Goal: Register for event/course

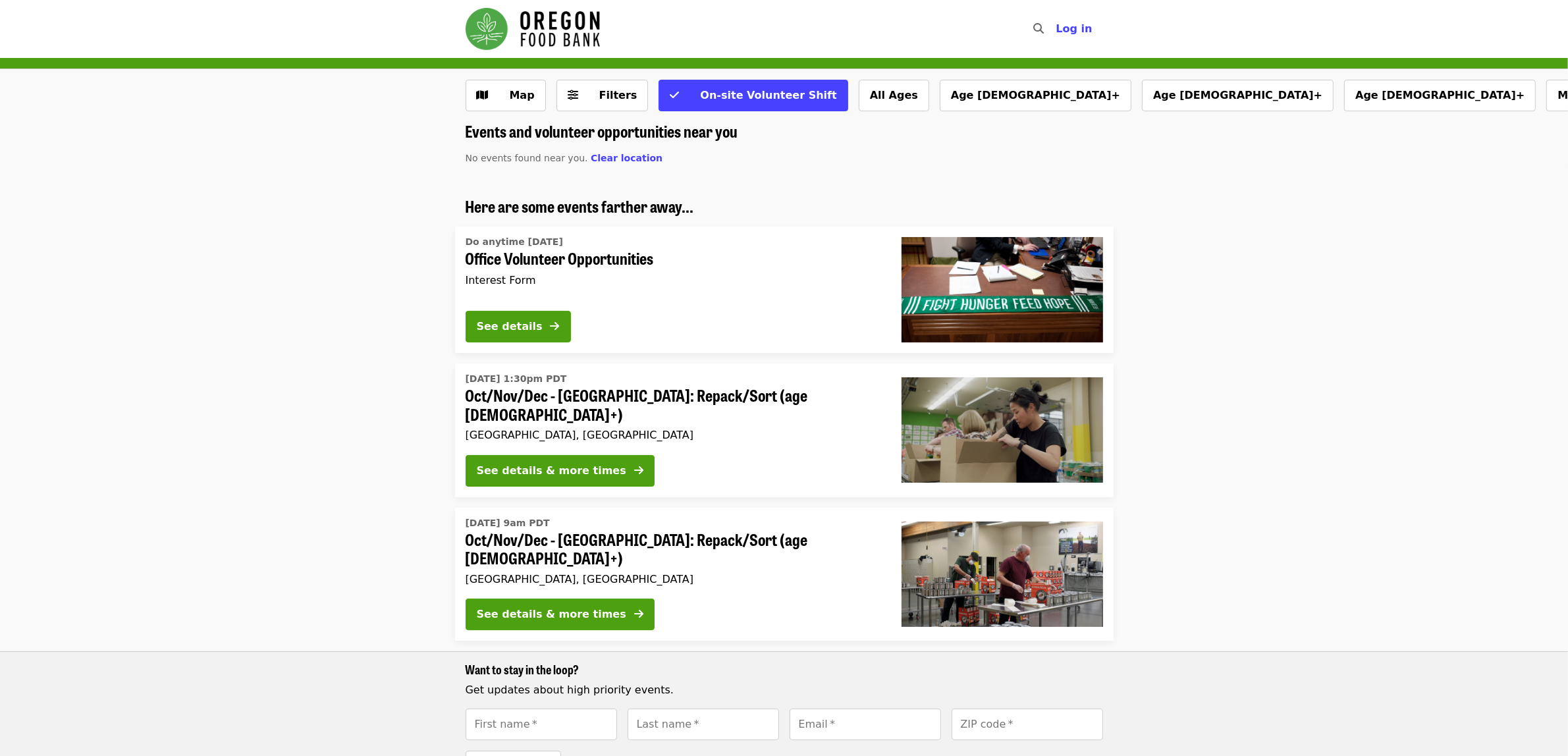
drag, startPoint x: 1128, startPoint y: 309, endPoint x: 1005, endPoint y: 293, distance: 124.0
click at [1128, 309] on li "Here are some events farther away... Do anytime today Office Volunteer Opportun…" at bounding box center [784, 275] width 1568 height 156
click at [886, 275] on div "Do anytime today Office Volunteer Opportunities Interest Form See details" at bounding box center [673, 290] width 436 height 126
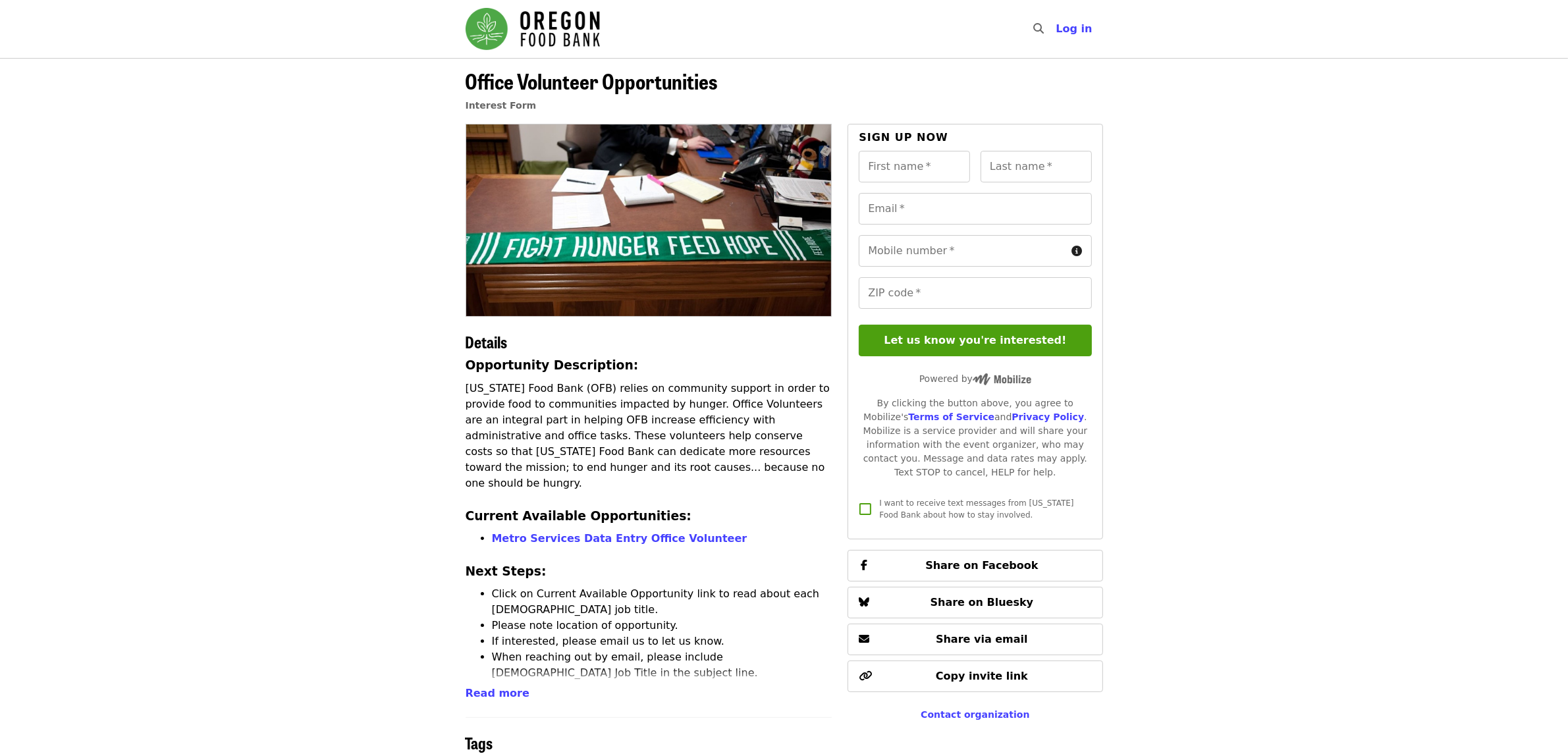
click at [419, 326] on article "Office Volunteer Opportunities Interest Form Details Opportunity Description: O…" at bounding box center [784, 440] width 1568 height 763
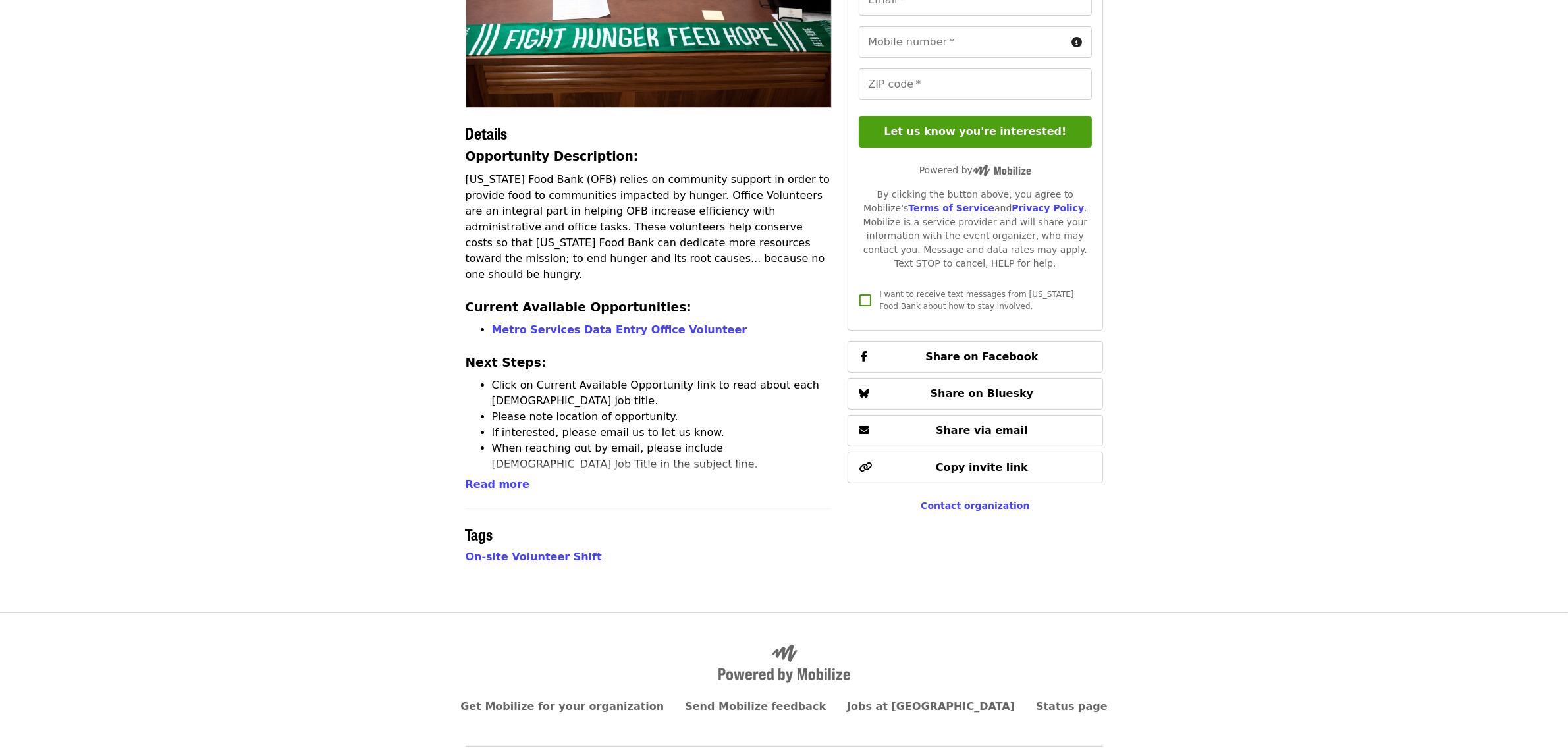
scroll to position [235, 0]
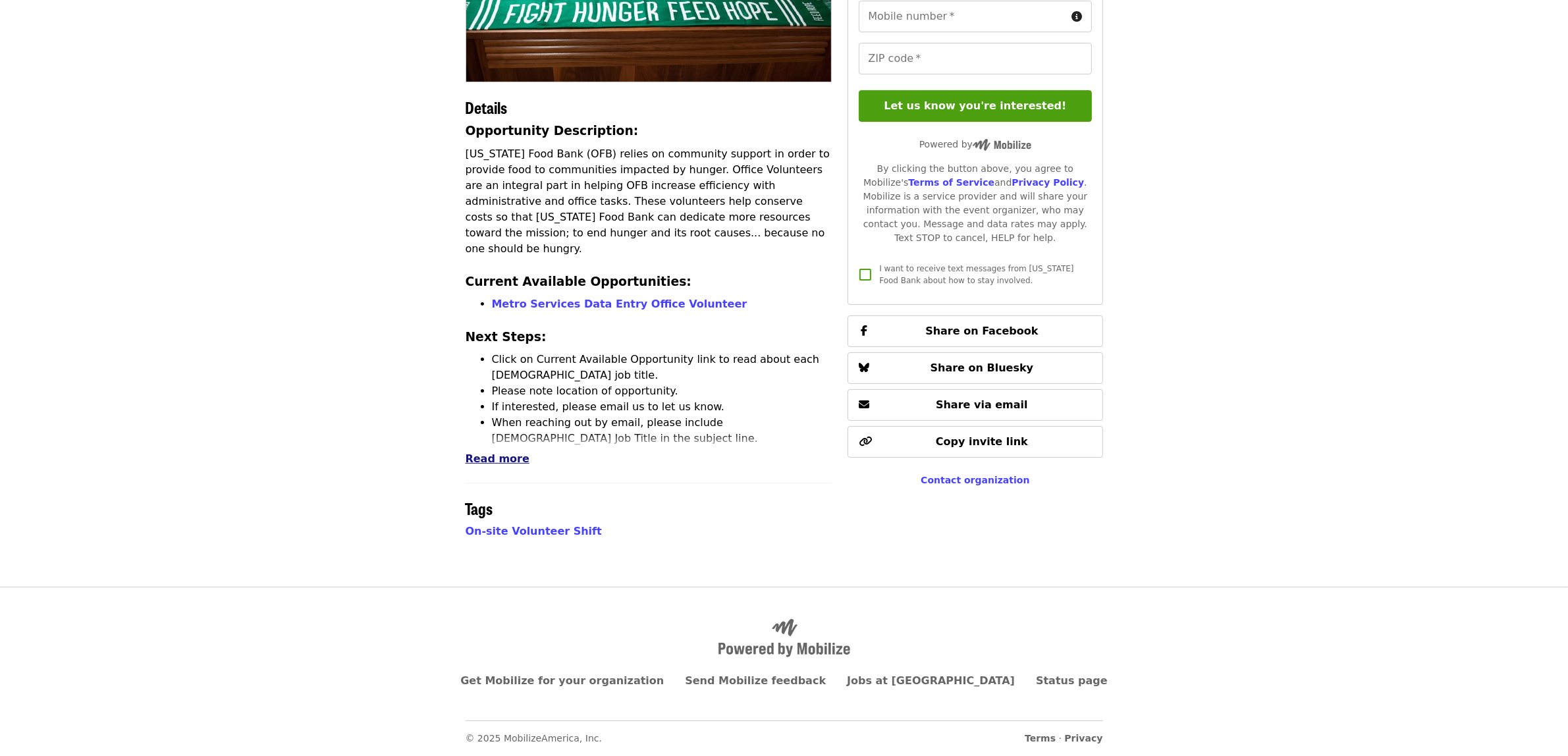
click at [499, 455] on span "Read more" at bounding box center [497, 458] width 64 height 13
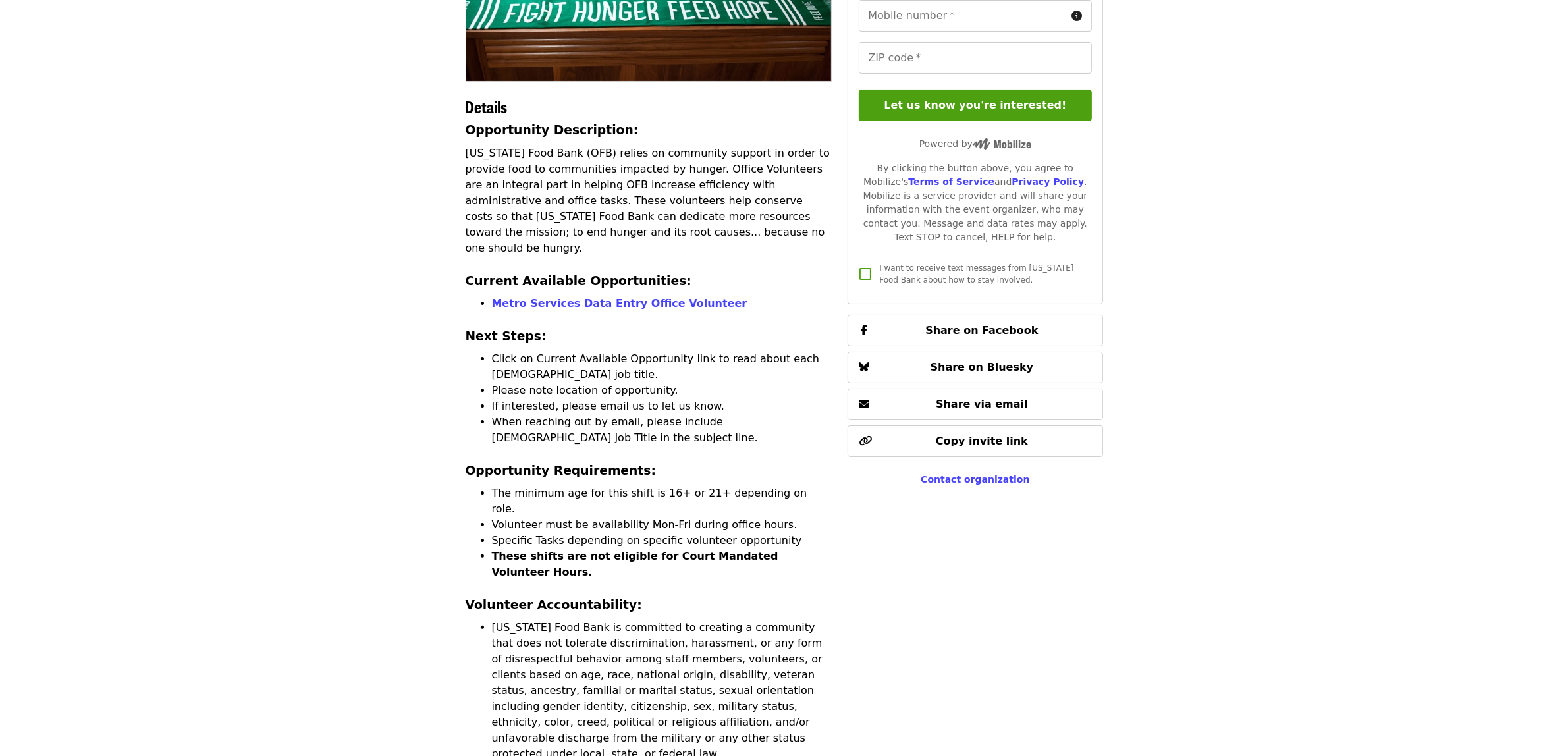
scroll to position [509, 0]
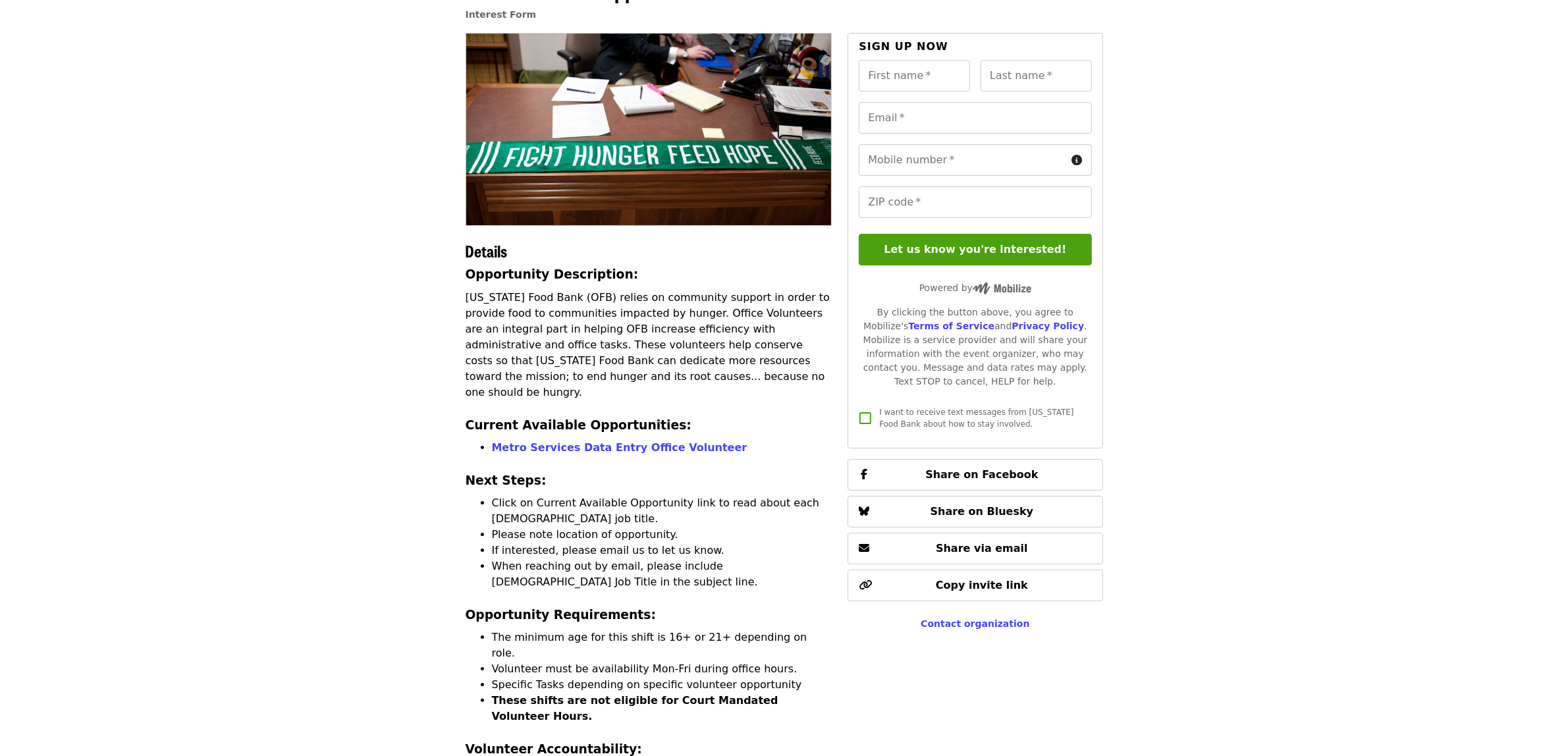
scroll to position [81, 0]
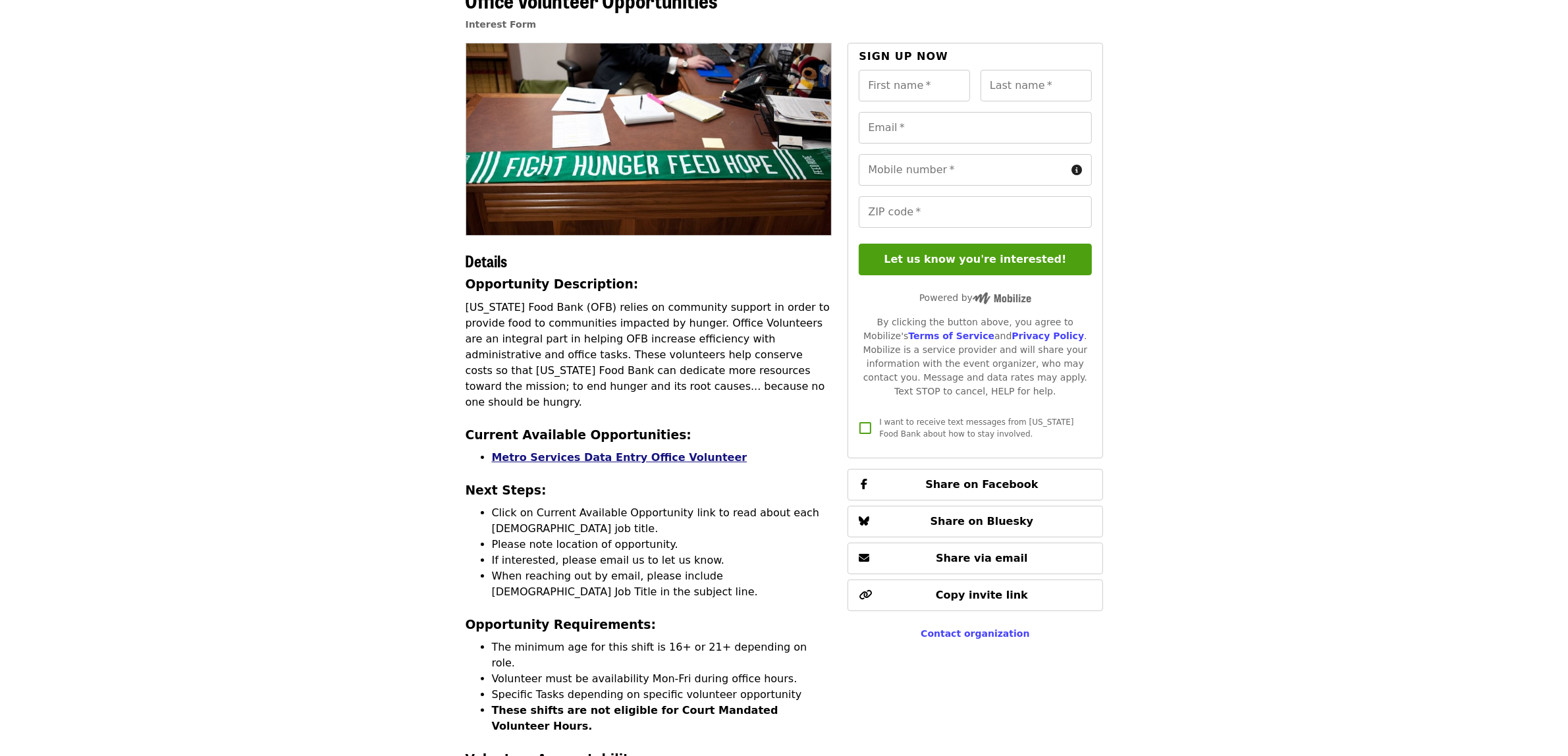
click at [633, 450] on link "Metro Services Data Entry Office Volunteer" at bounding box center [619, 456] width 255 height 13
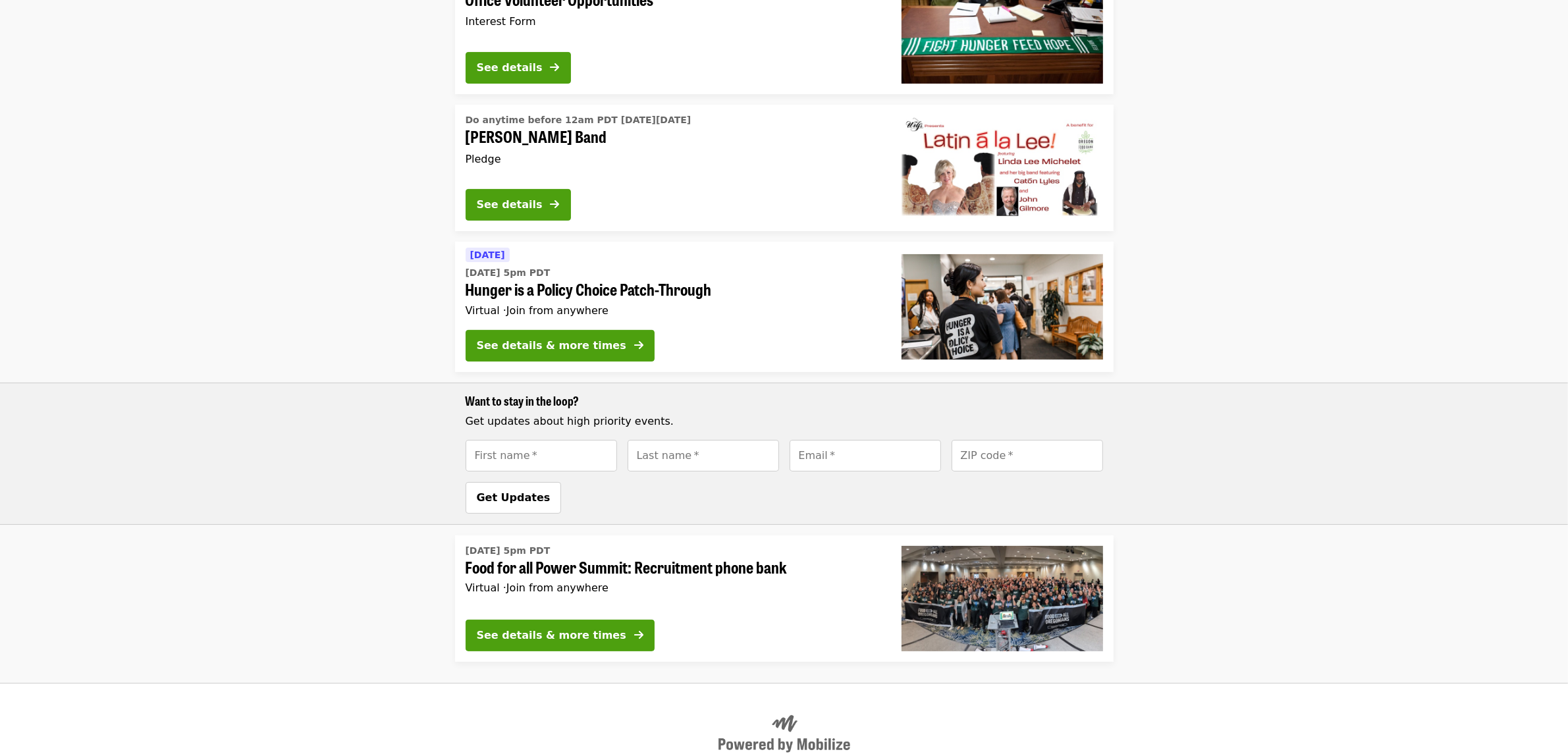
scroll to position [274, 0]
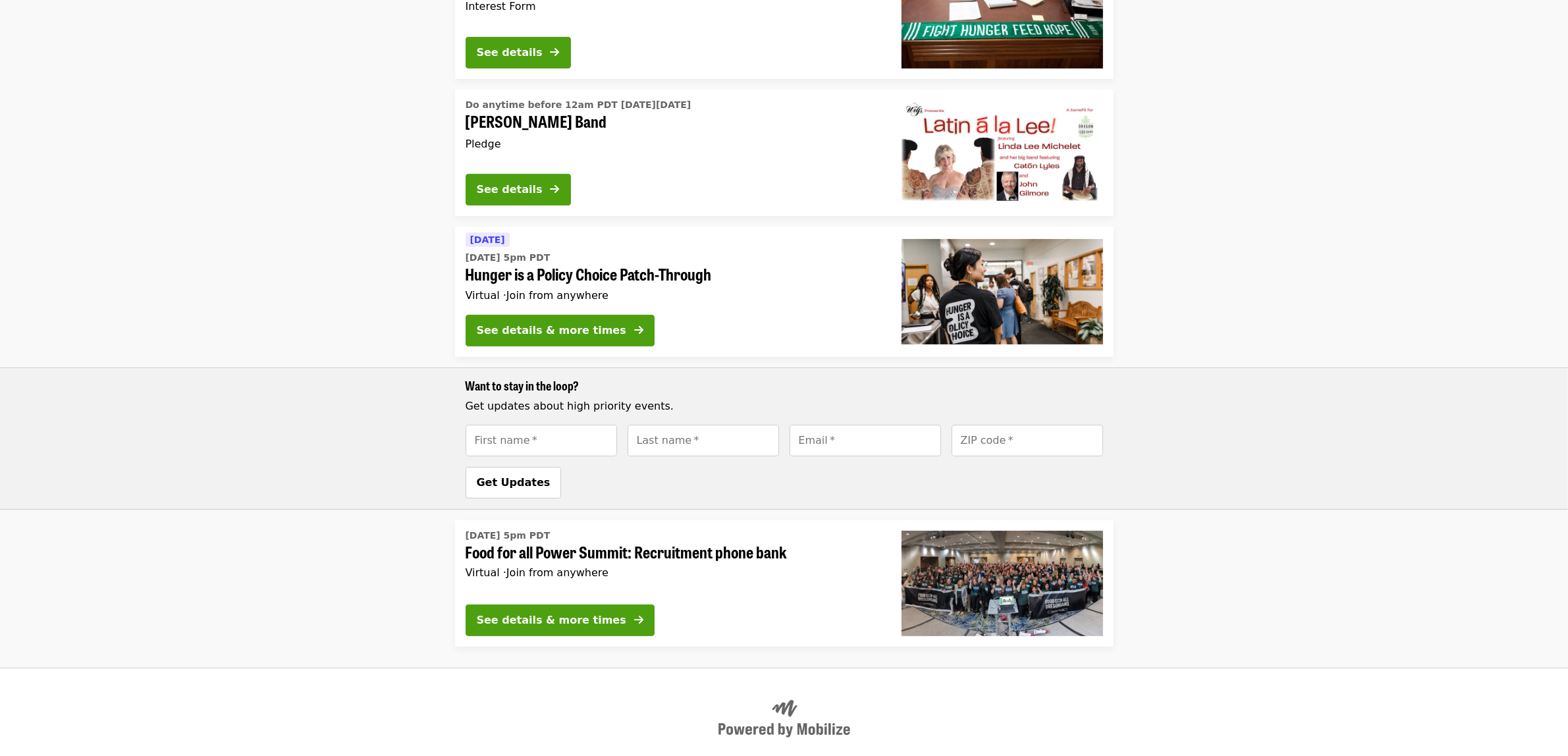
click at [1325, 442] on div "Want to stay in the loop? Get updates about high priority events. First name   …" at bounding box center [784, 439] width 1568 height 142
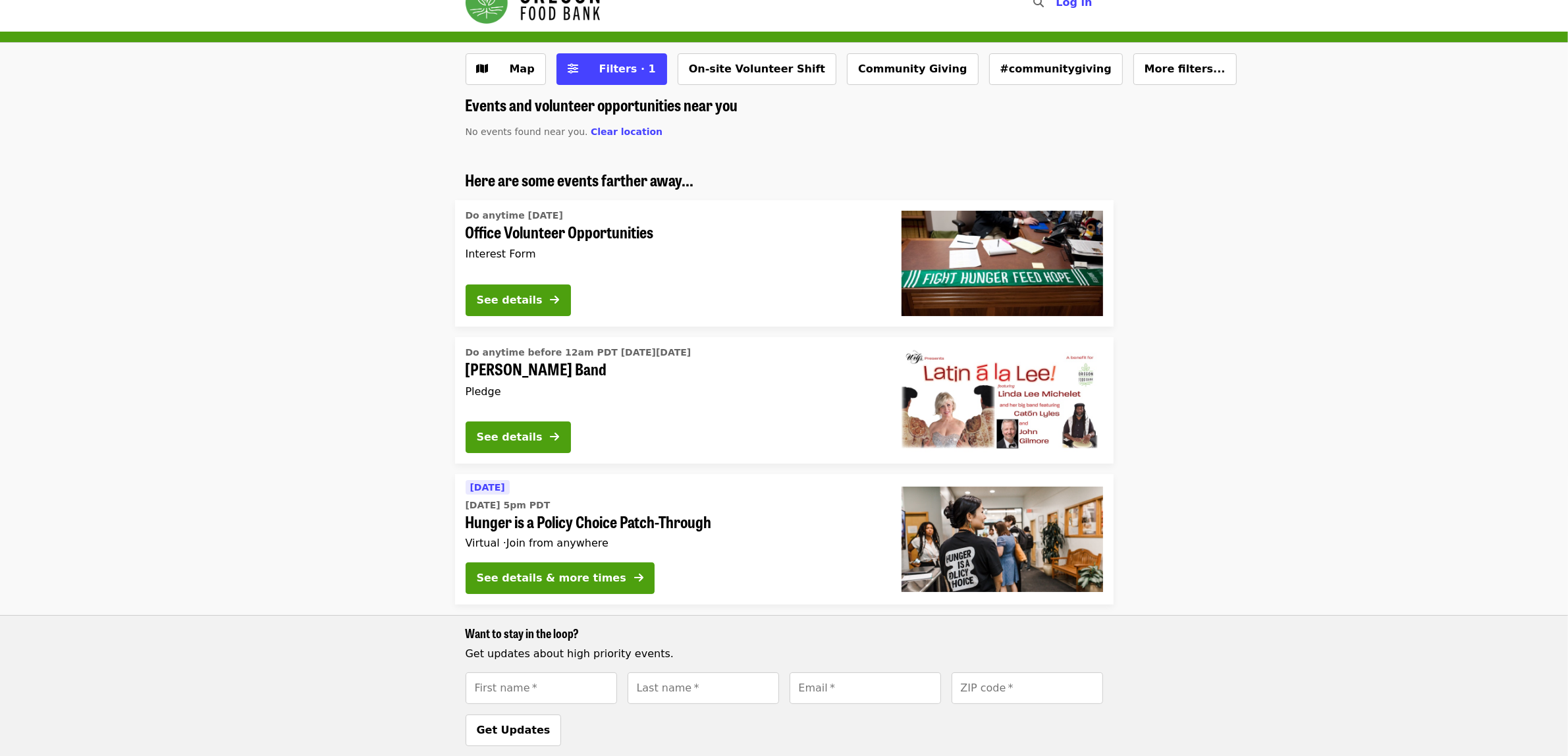
scroll to position [0, 0]
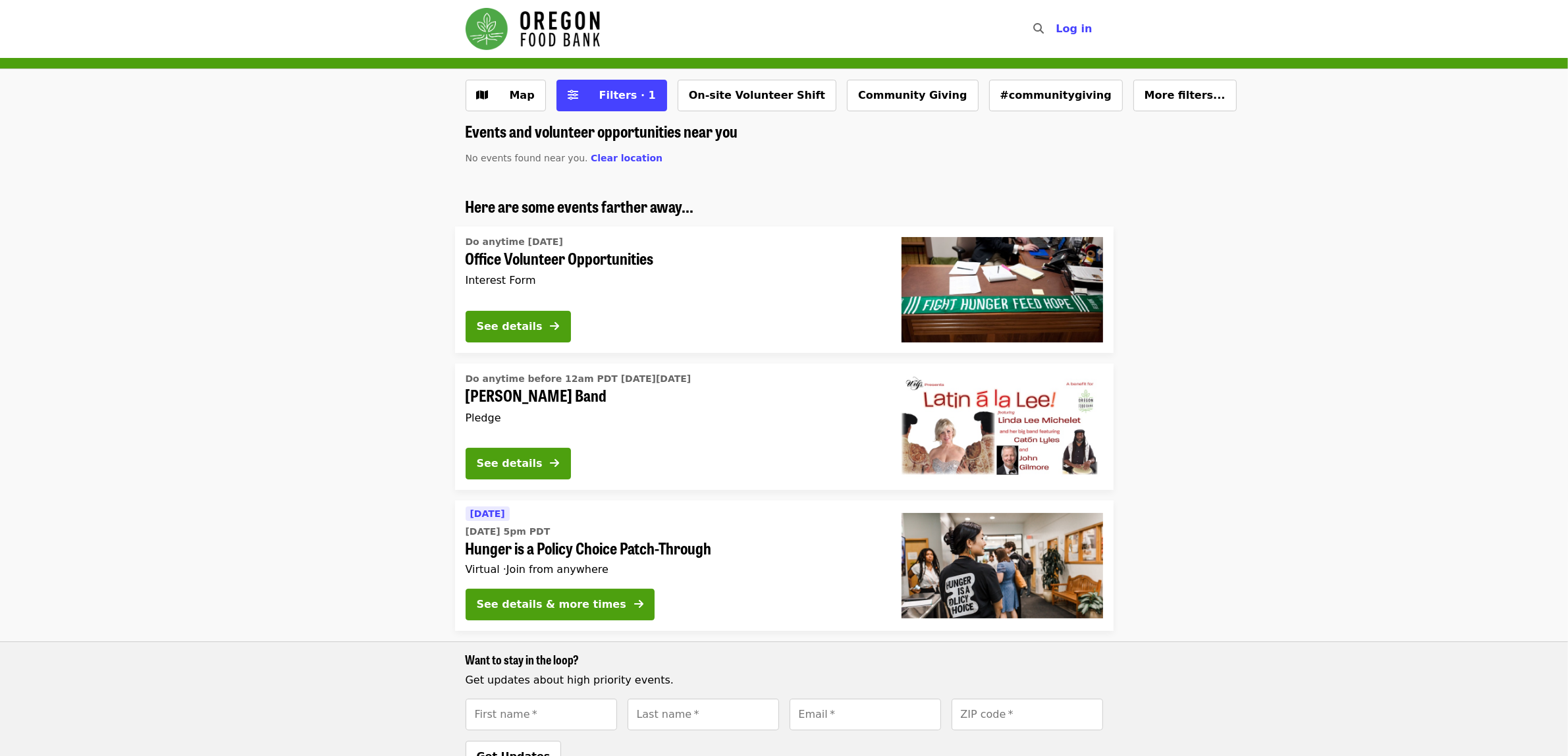
click at [706, 257] on span "Office Volunteer Opportunities" at bounding box center [673, 257] width 415 height 19
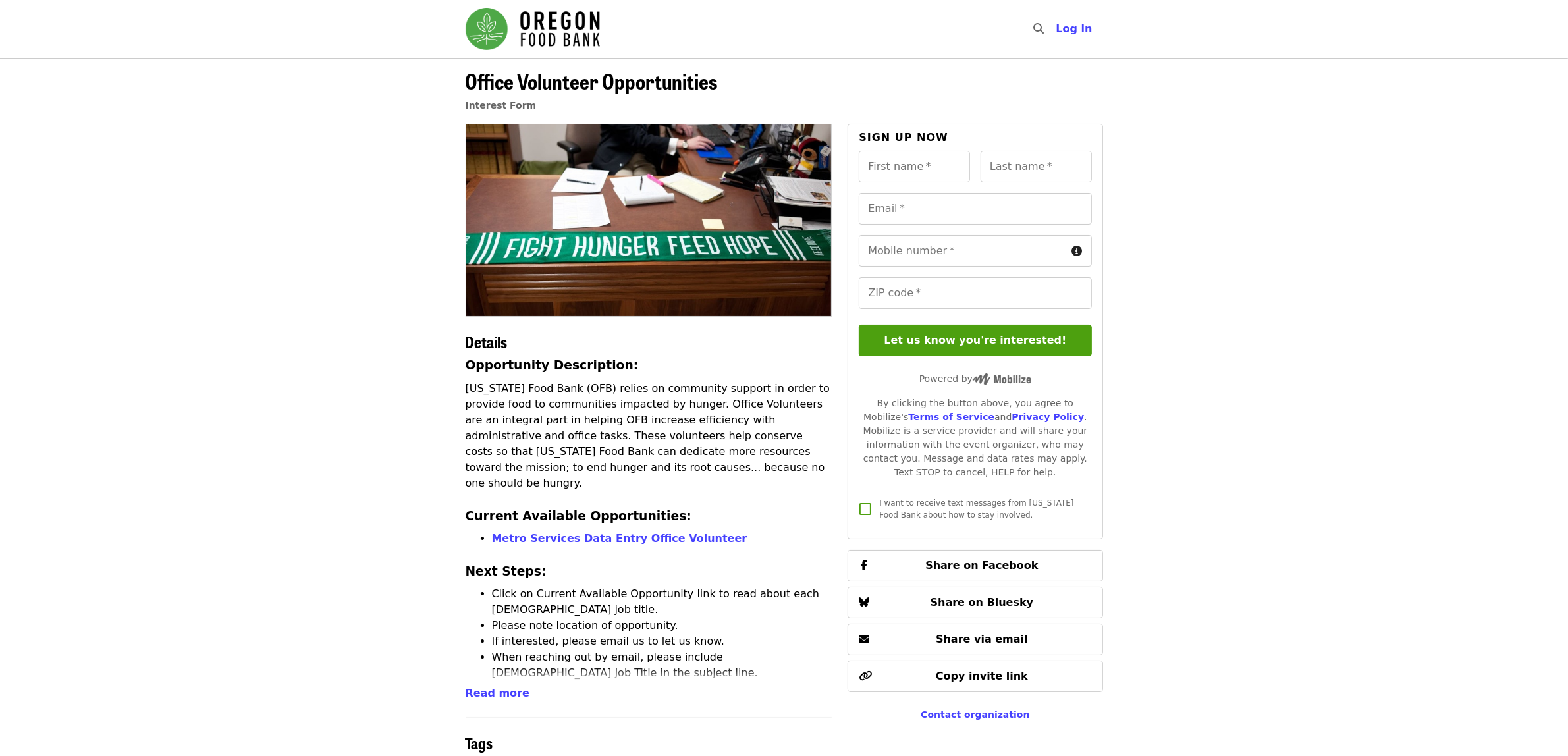
click at [318, 366] on article "Office Volunteer Opportunities Interest Form Details Opportunity Description: O…" at bounding box center [784, 440] width 1568 height 763
click at [277, 442] on article "Office Volunteer Opportunities Interest Form Details Opportunity Description: O…" at bounding box center [784, 440] width 1568 height 763
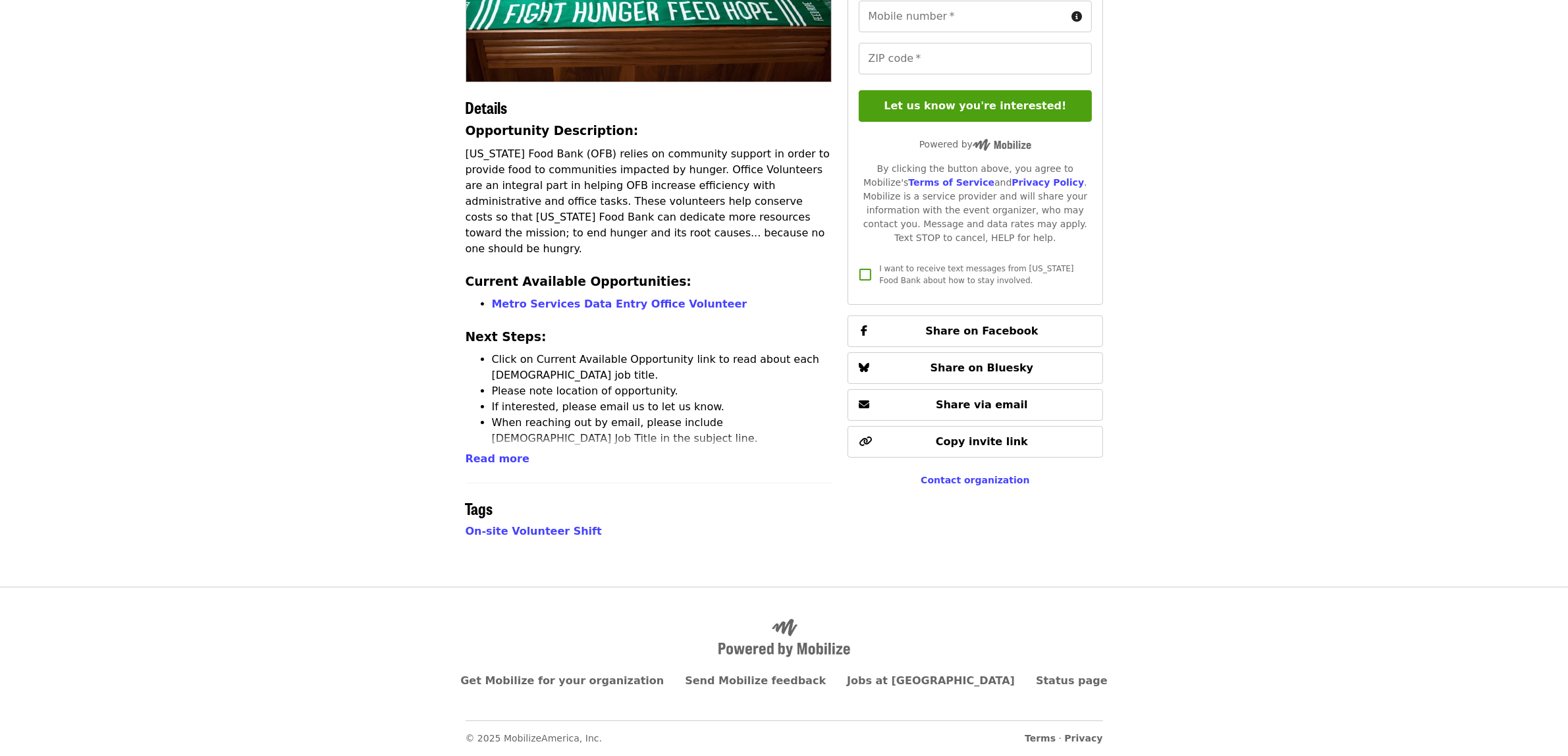
click at [683, 399] on li "If interested, please email us to let us know." at bounding box center [662, 407] width 340 height 16
click at [717, 399] on li "If interested, please email us to let us know." at bounding box center [662, 407] width 340 height 16
click at [497, 462] on span "Read more" at bounding box center [497, 458] width 64 height 13
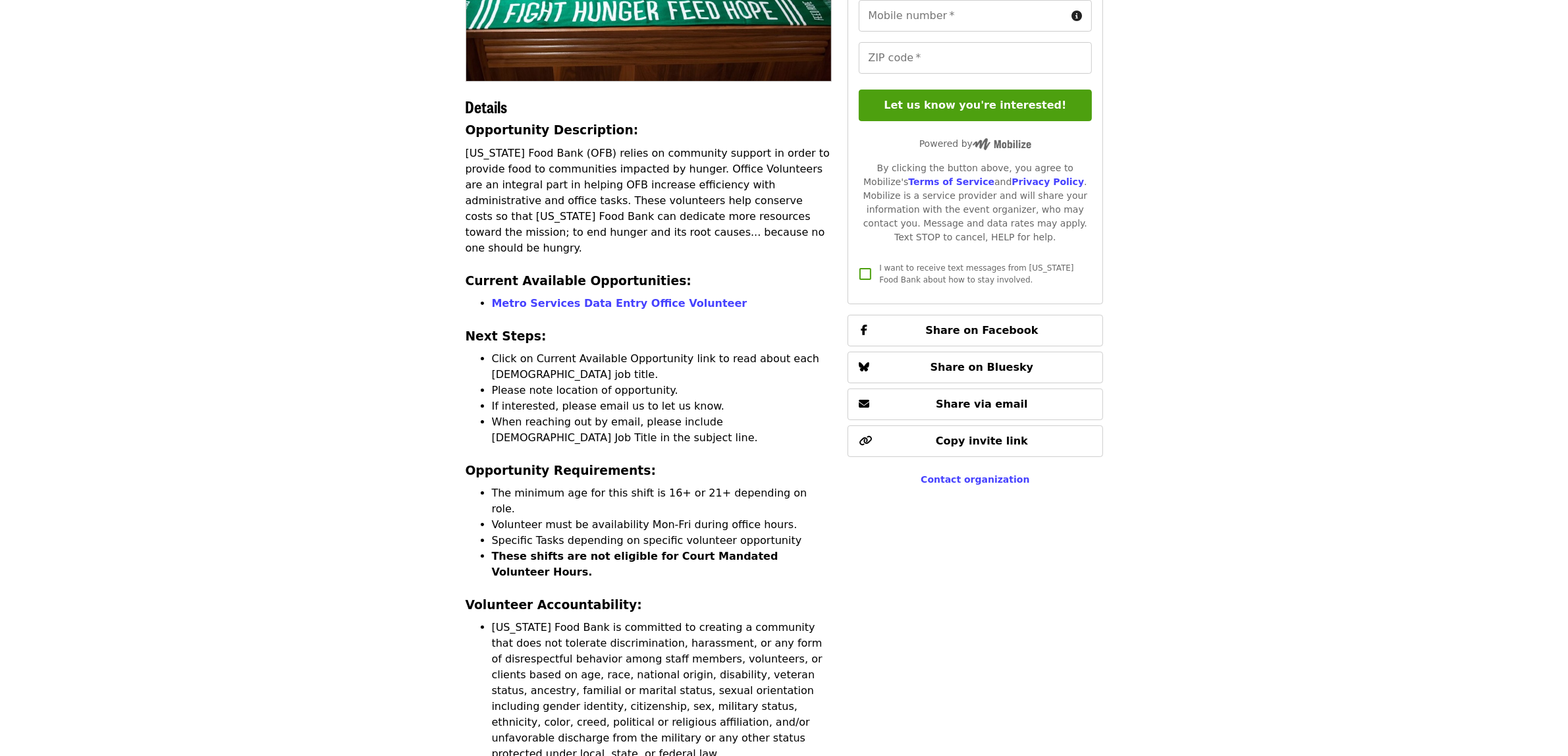
click at [772, 532] on li "Specific Tasks depending on specific volunteer opportunity" at bounding box center [662, 540] width 340 height 16
click at [770, 516] on li "Volunteer must be availability Mon-Fri during office hours." at bounding box center [662, 524] width 340 height 16
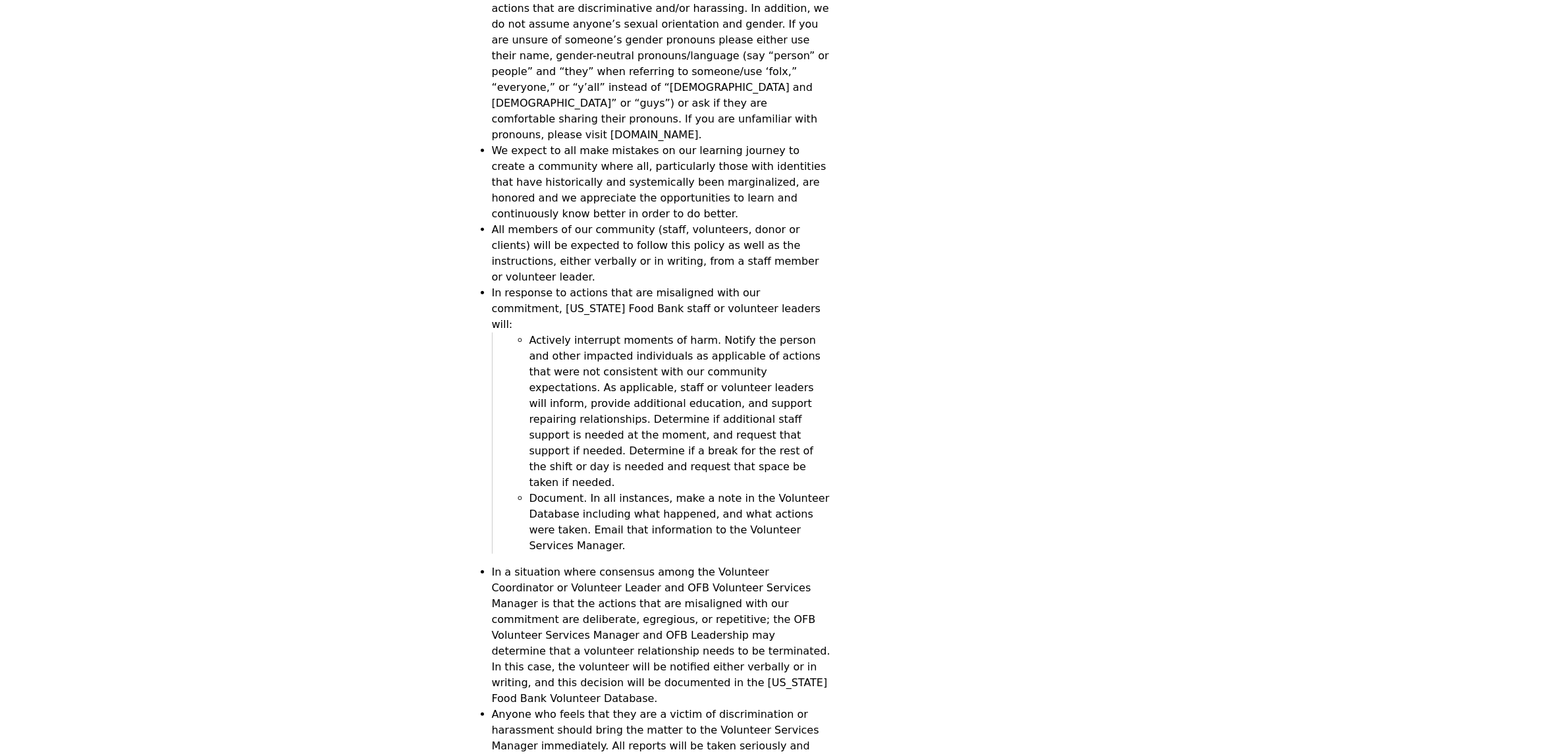
scroll to position [1058, 0]
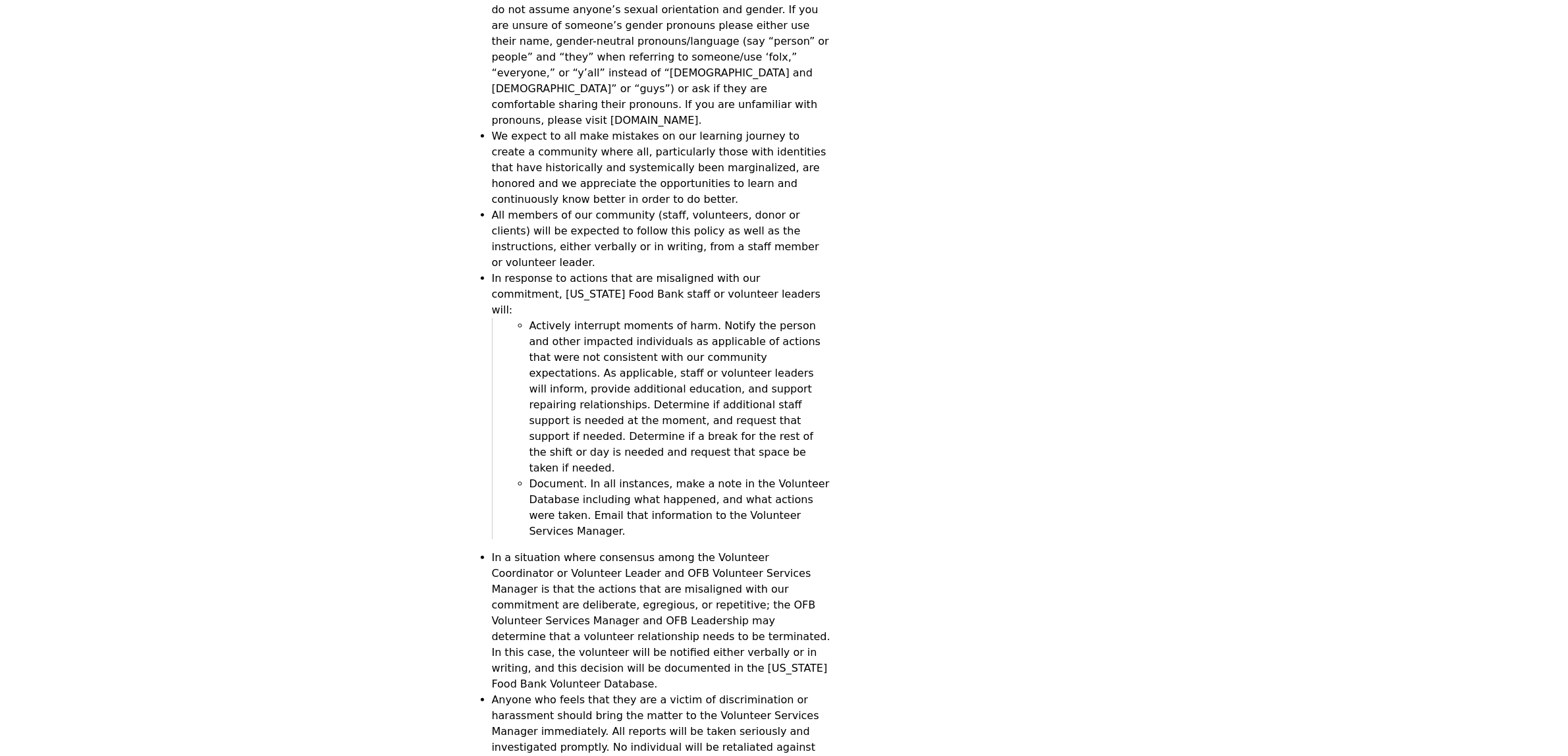
click at [786, 550] on li "In a situation where consensus among the Volunteer Coordinator or Volunteer Lea…" at bounding box center [662, 621] width 340 height 142
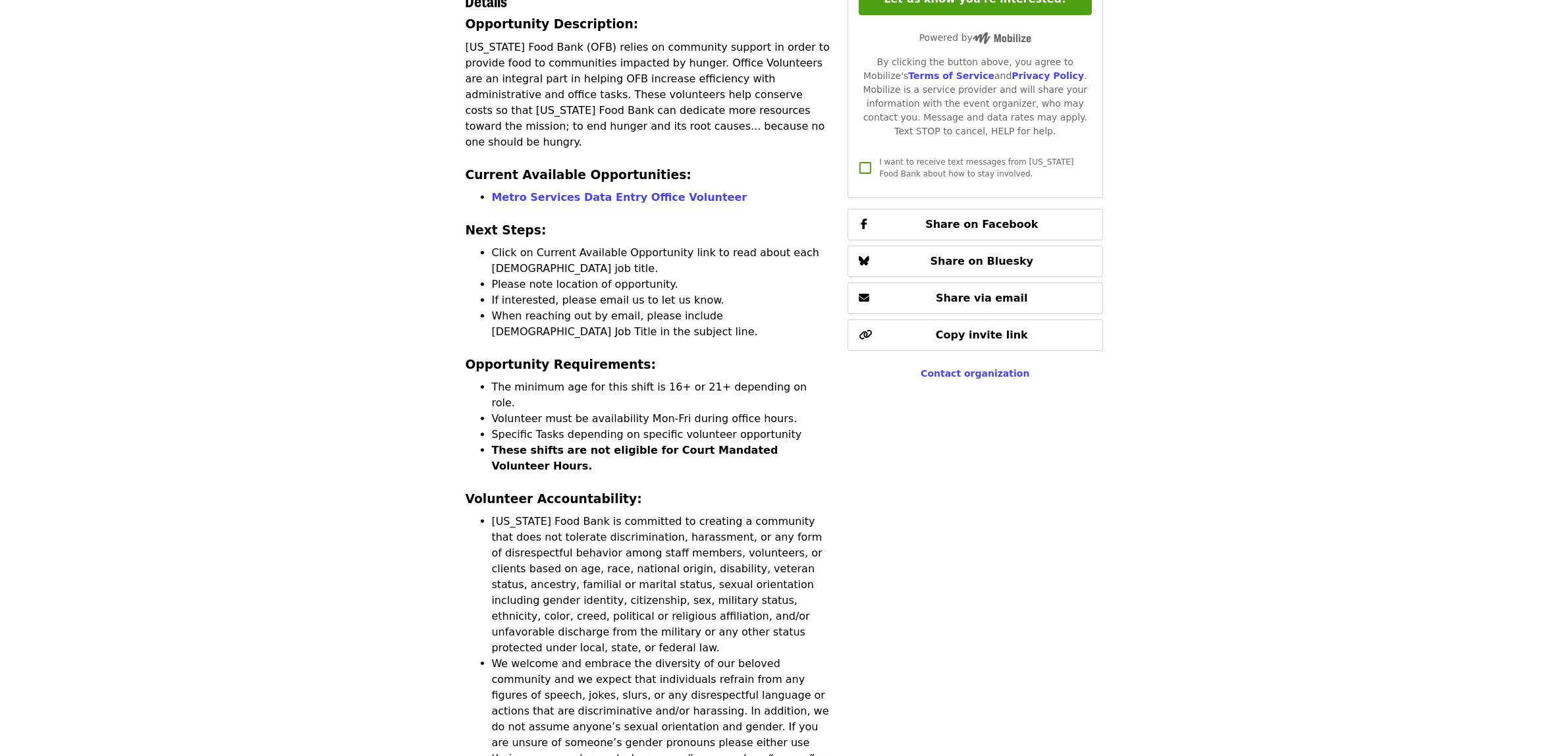
scroll to position [356, 0]
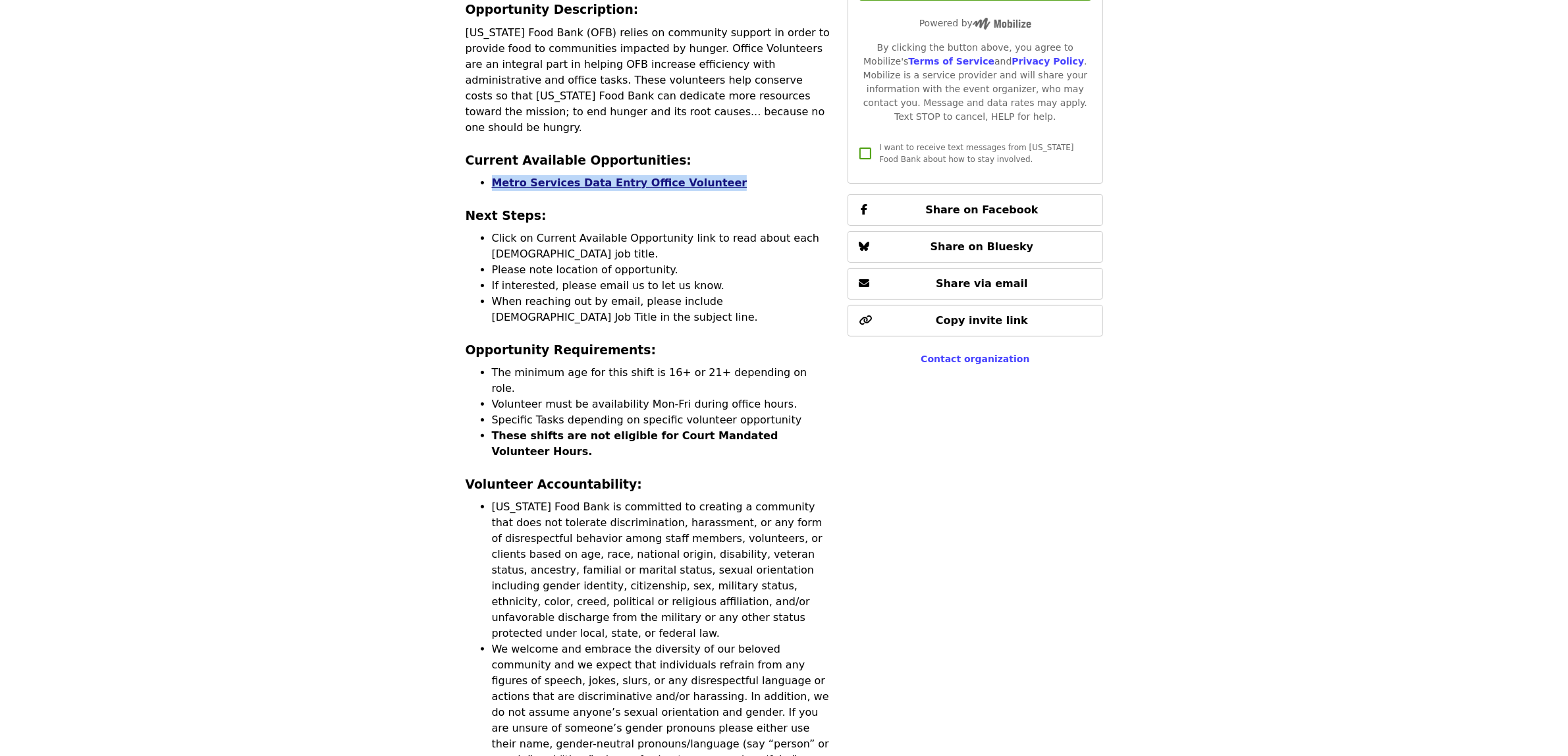
drag, startPoint x: 708, startPoint y: 166, endPoint x: 492, endPoint y: 165, distance: 216.0
click at [492, 175] on li "Metro Services Data Entry Office Volunteer" at bounding box center [662, 183] width 340 height 16
copy link "Metro Services Data Entry Office Volunteer"
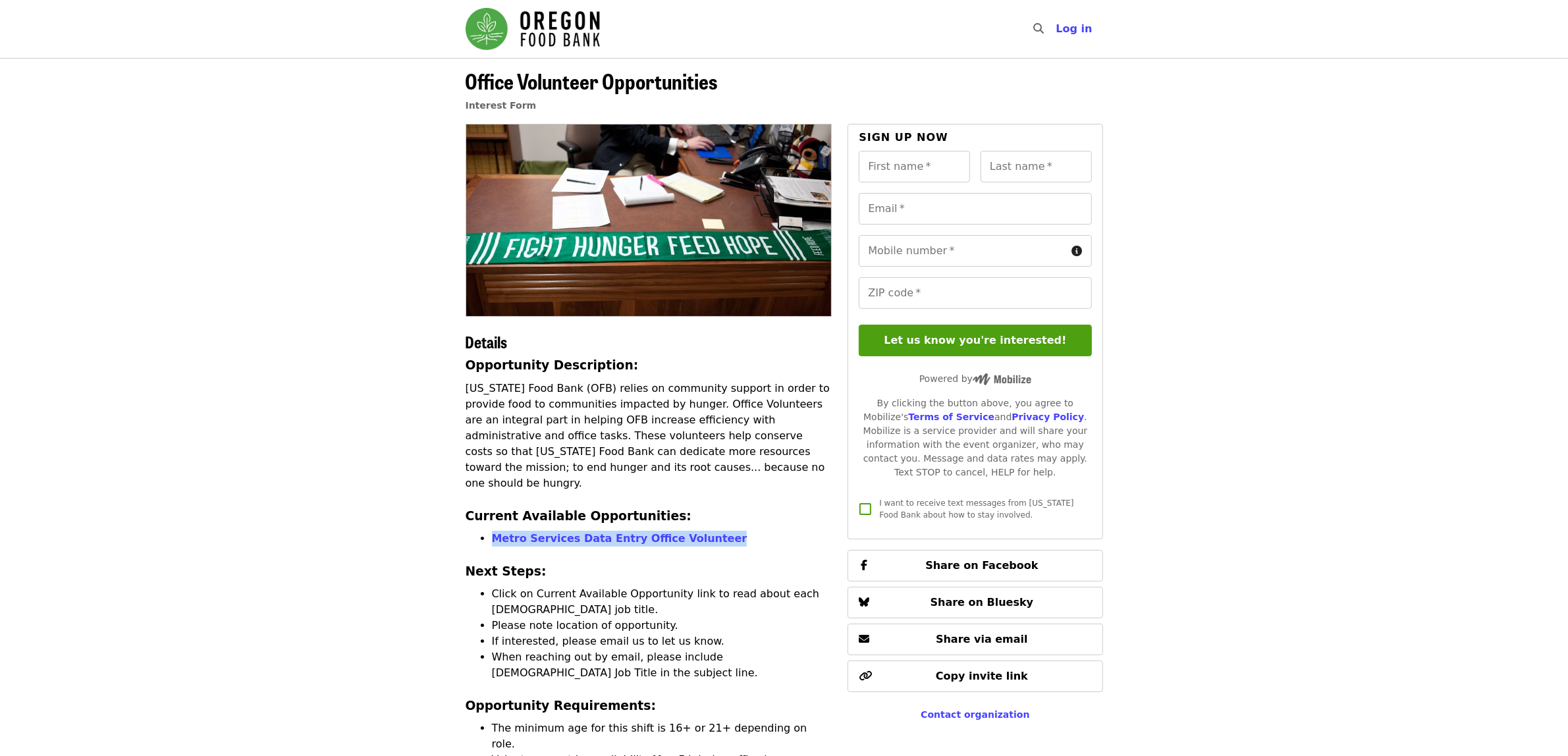
scroll to position [548, 0]
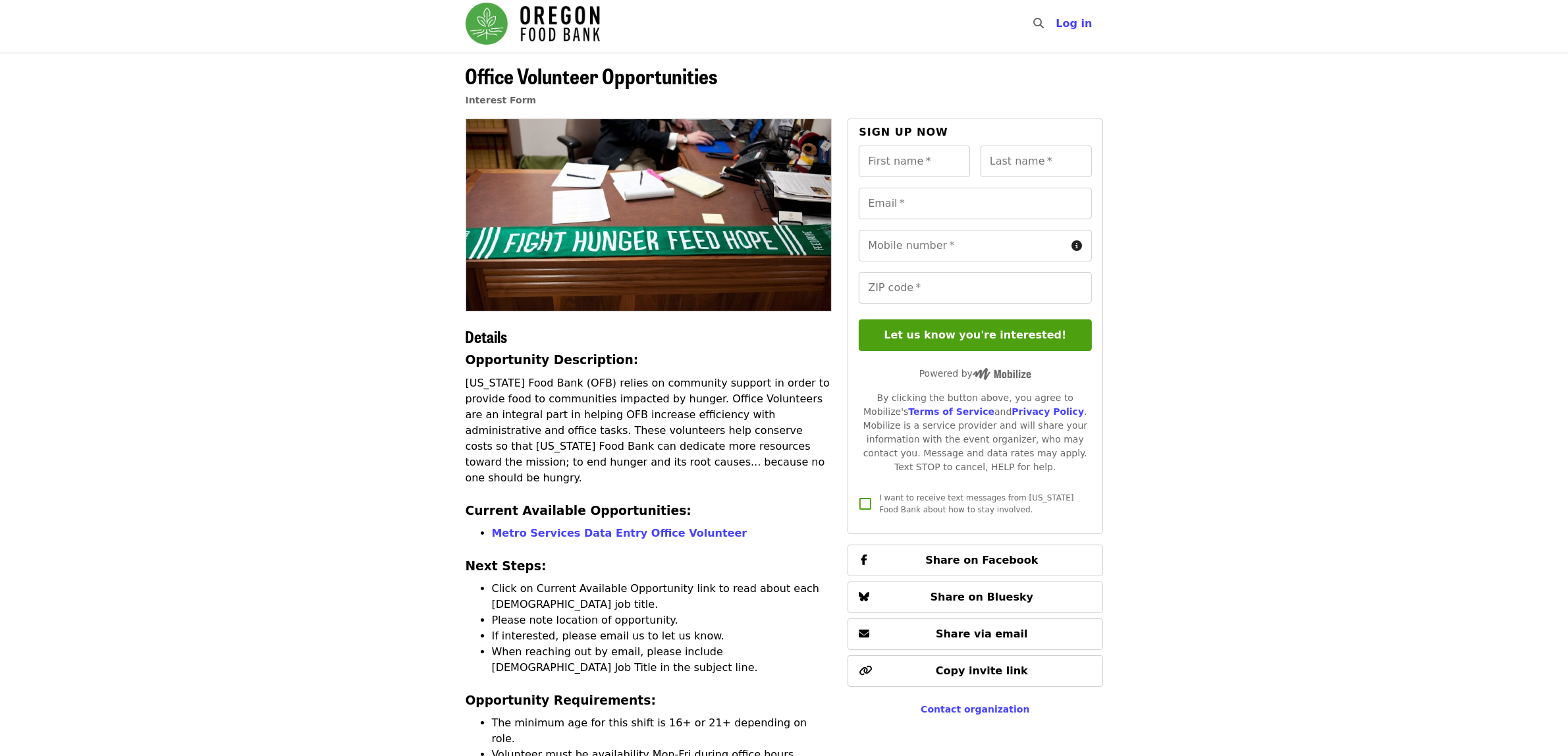
scroll to position [0, 0]
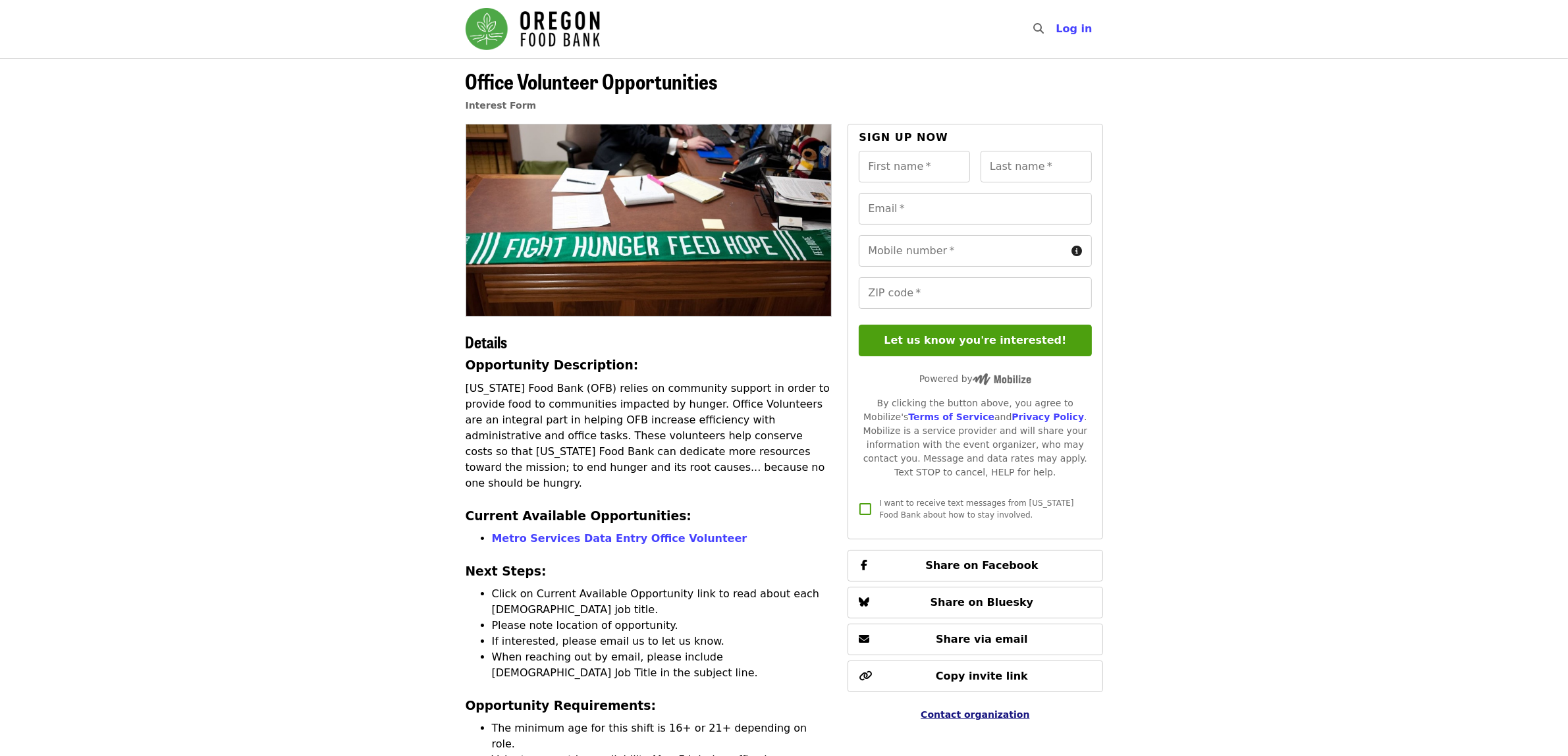
click at [981, 709] on span "Contact organization" at bounding box center [975, 714] width 108 height 11
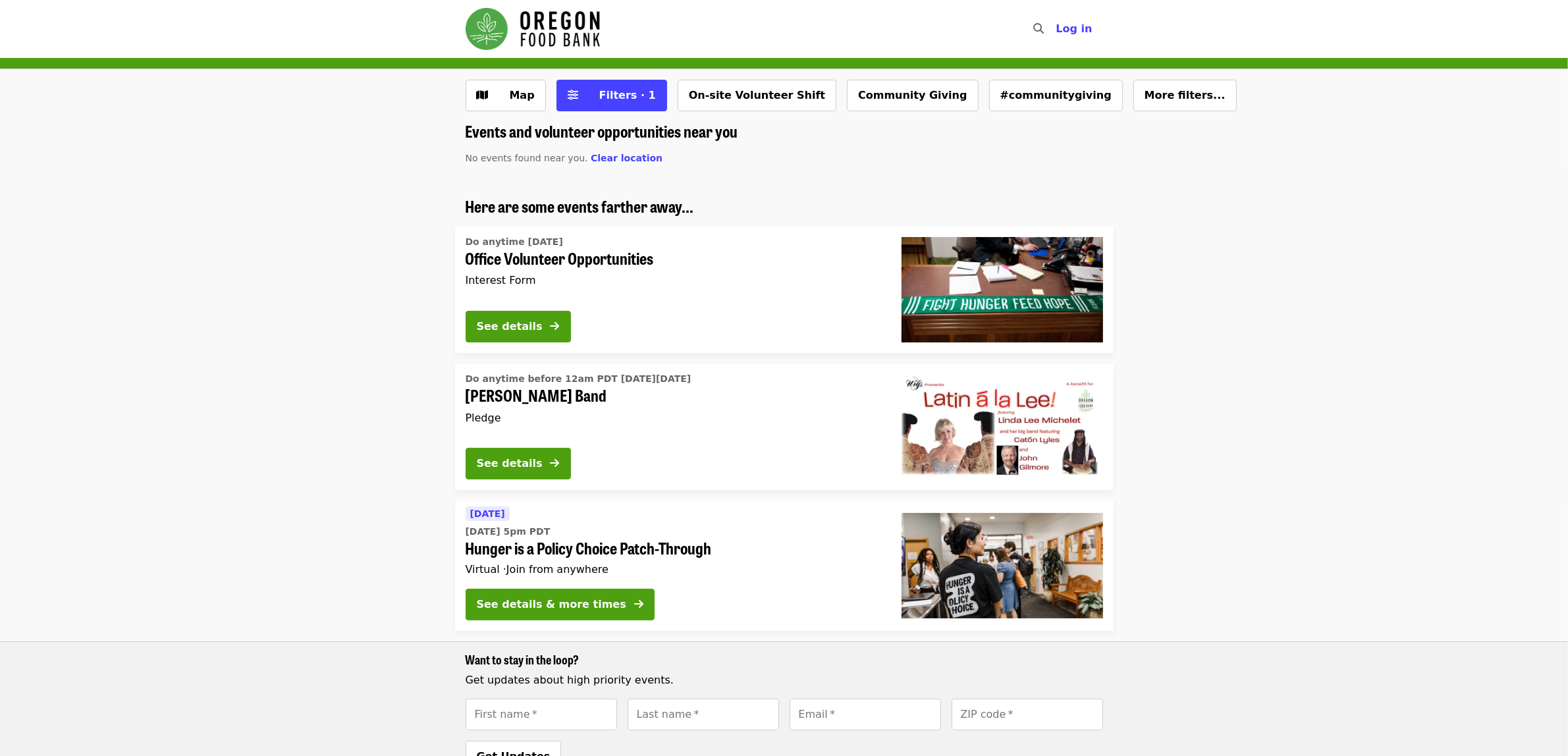
click at [679, 439] on div "Do anytime before 12am PDT [DATE][DATE] [PERSON_NAME] Band Pledge See details" at bounding box center [673, 427] width 436 height 126
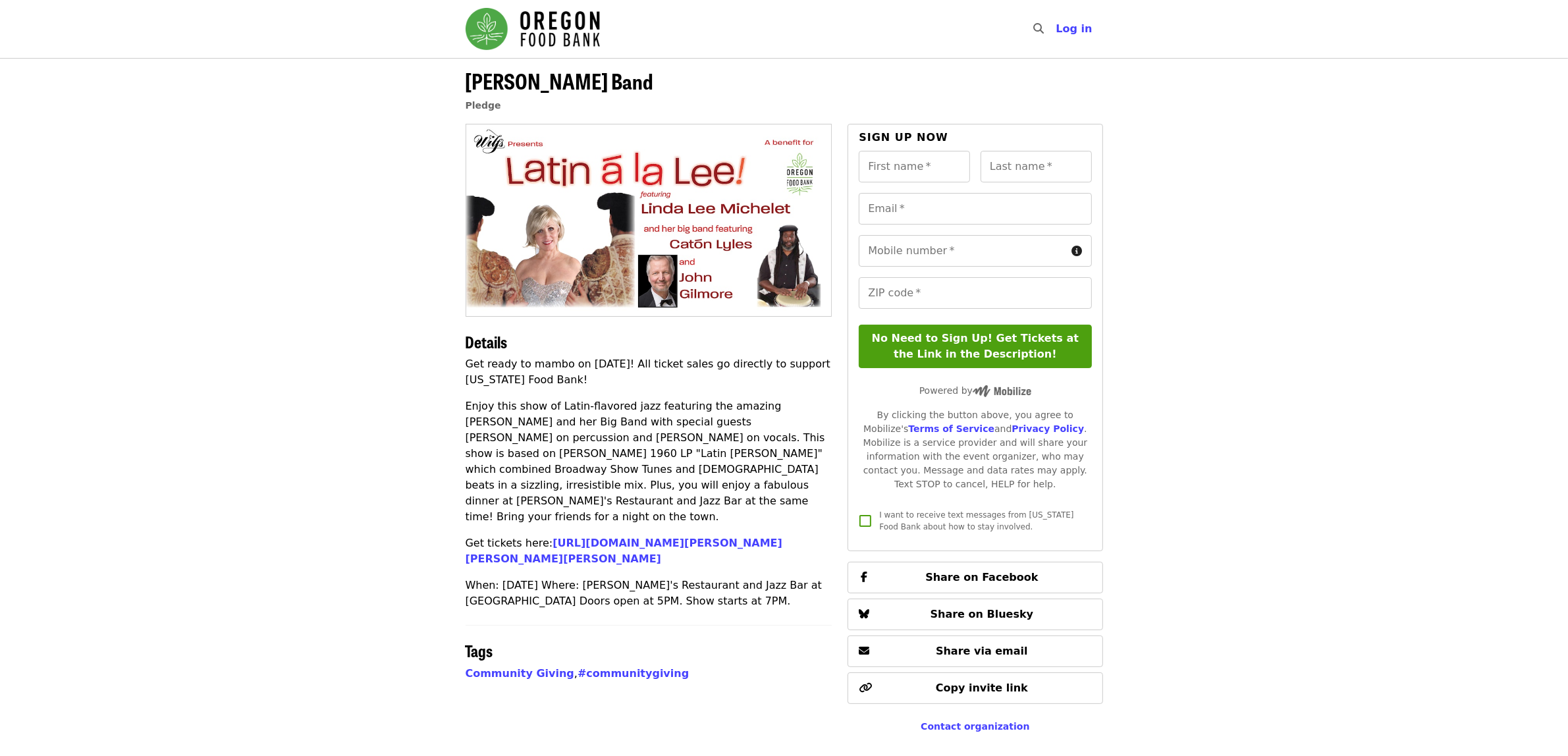
click at [1199, 402] on article "Linda Lee Michelet Band Pledge Details Get ready to mambo on September 18th! Al…" at bounding box center [784, 417] width 1568 height 718
click at [370, 410] on article "Linda Lee Michelet Band Pledge Details Get ready to mambo on September 18th! Al…" at bounding box center [784, 417] width 1568 height 718
click at [398, 548] on article "Linda Lee Michelet Band Pledge Details Get ready to mambo on September 18th! Al…" at bounding box center [784, 417] width 1568 height 718
click at [650, 536] on link "https://www.eventbrite.com/e/latin-ala-lee-featuring-linda-lee-michelet-with-ca…" at bounding box center [623, 550] width 317 height 29
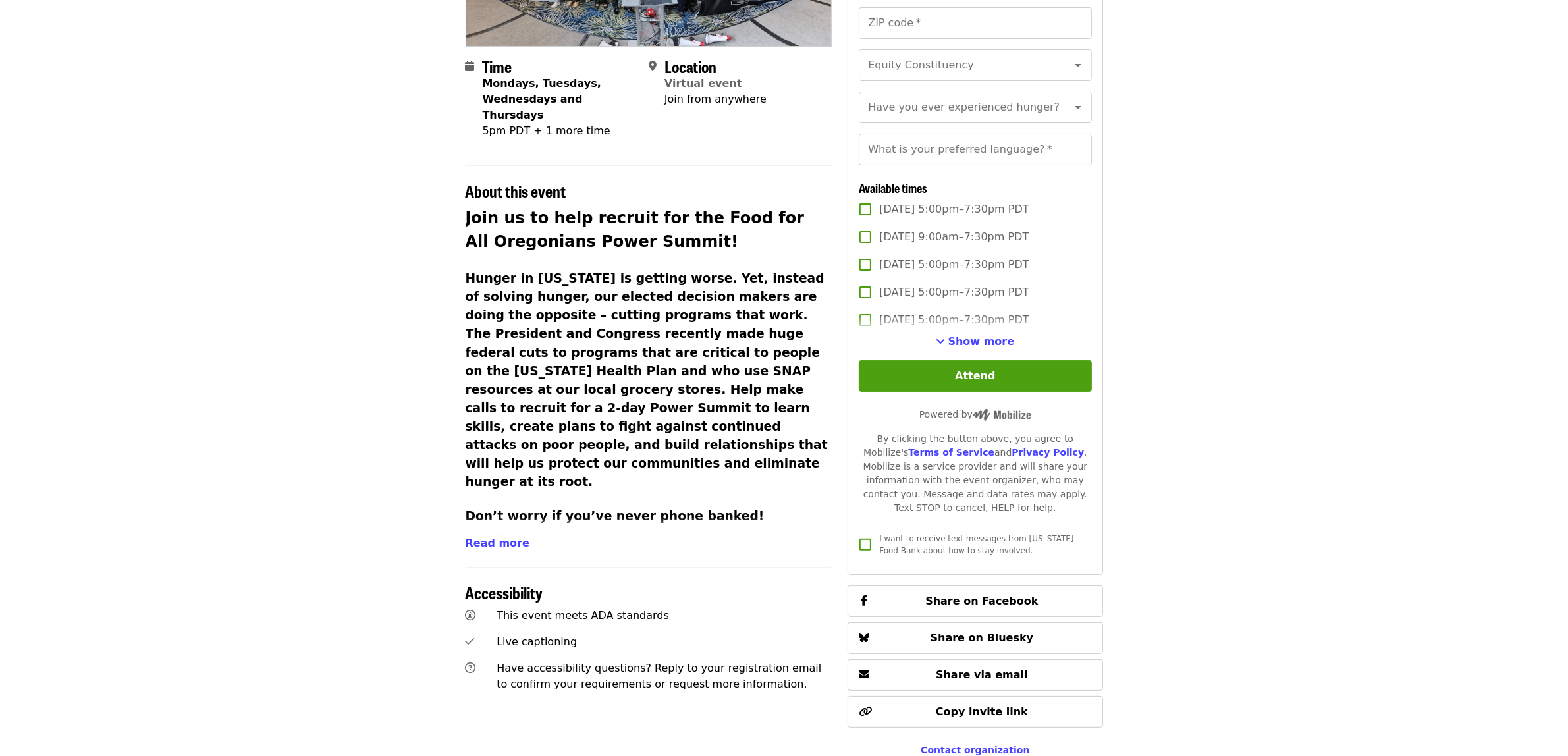
scroll to position [274, 0]
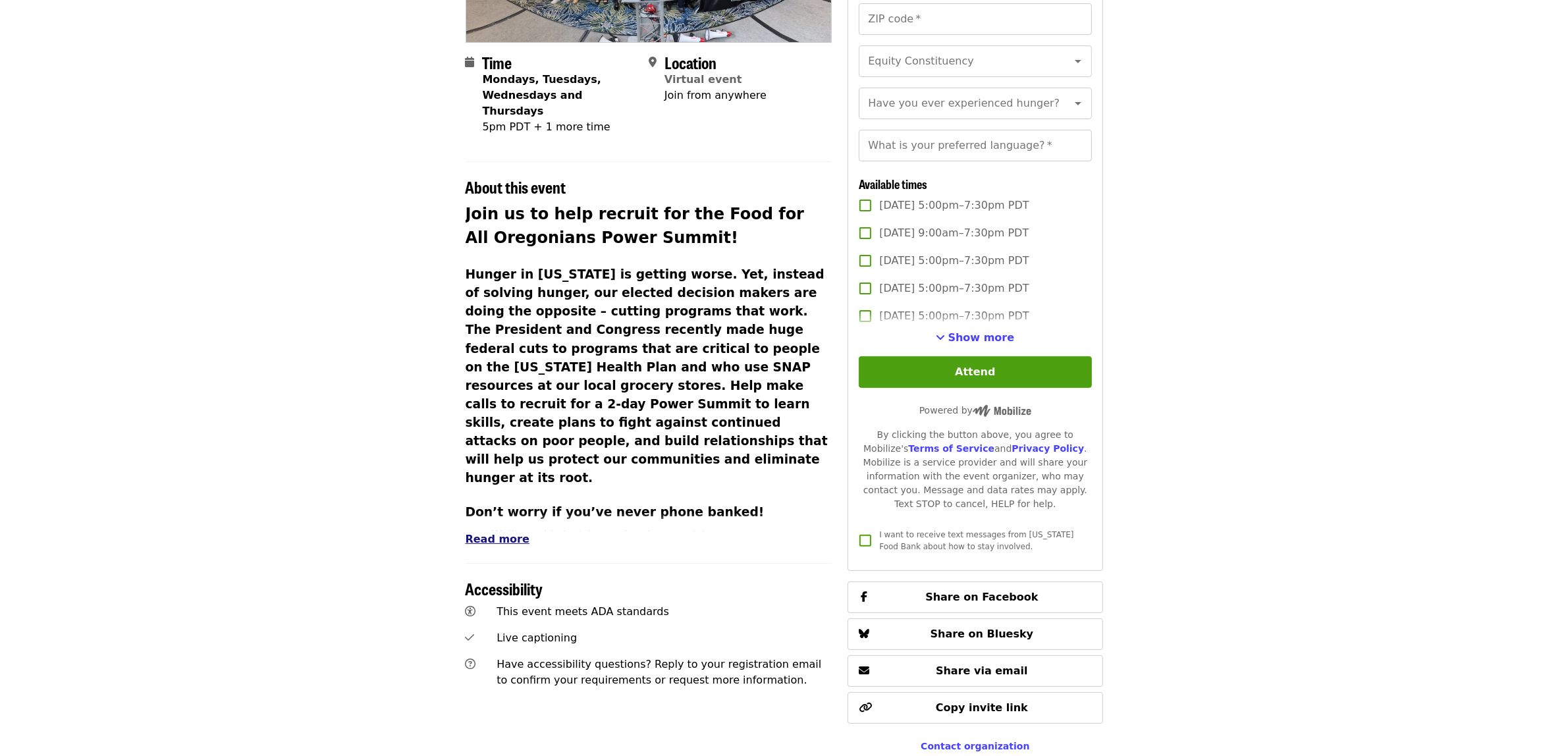
click at [481, 532] on span "Read more" at bounding box center [497, 538] width 64 height 13
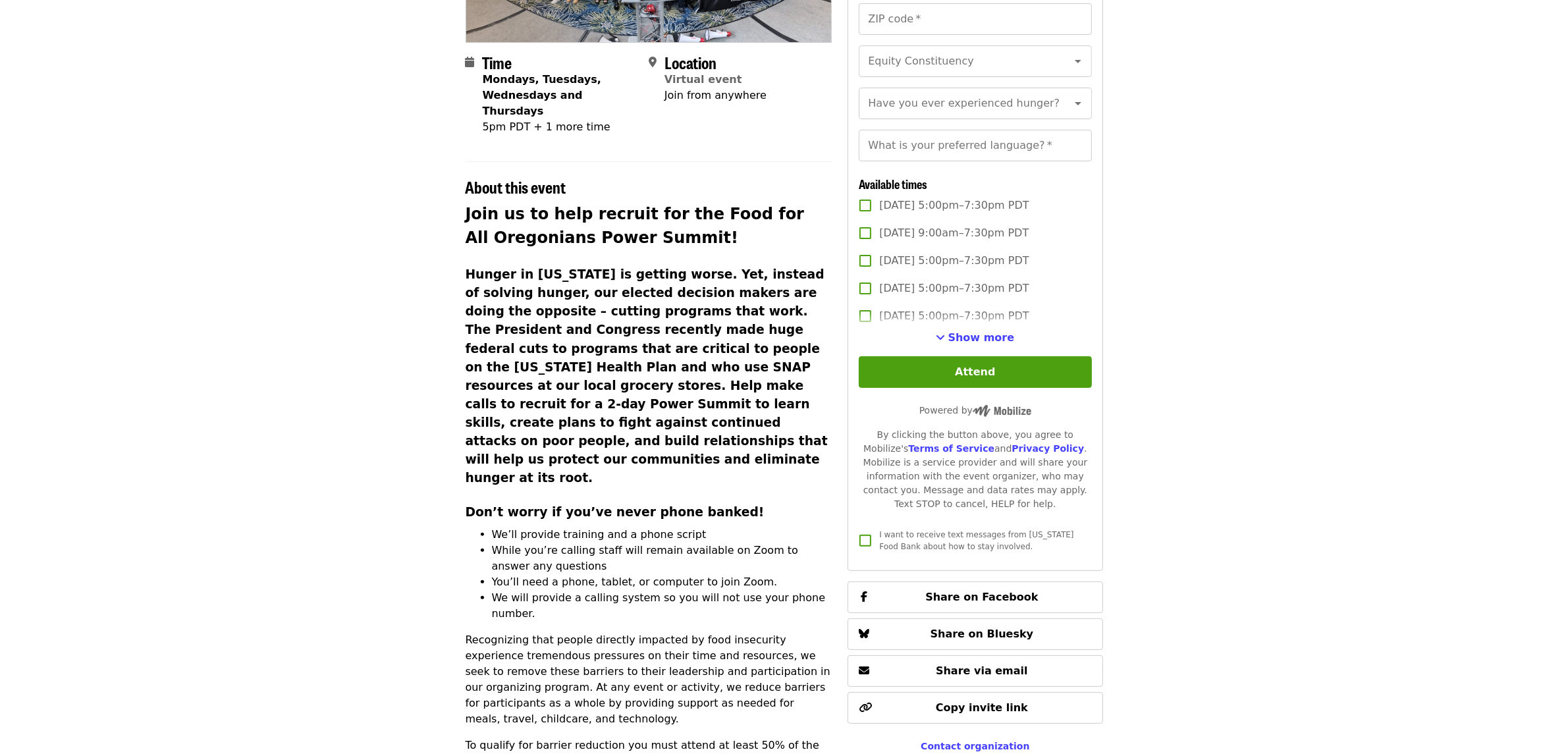
scroll to position [548, 0]
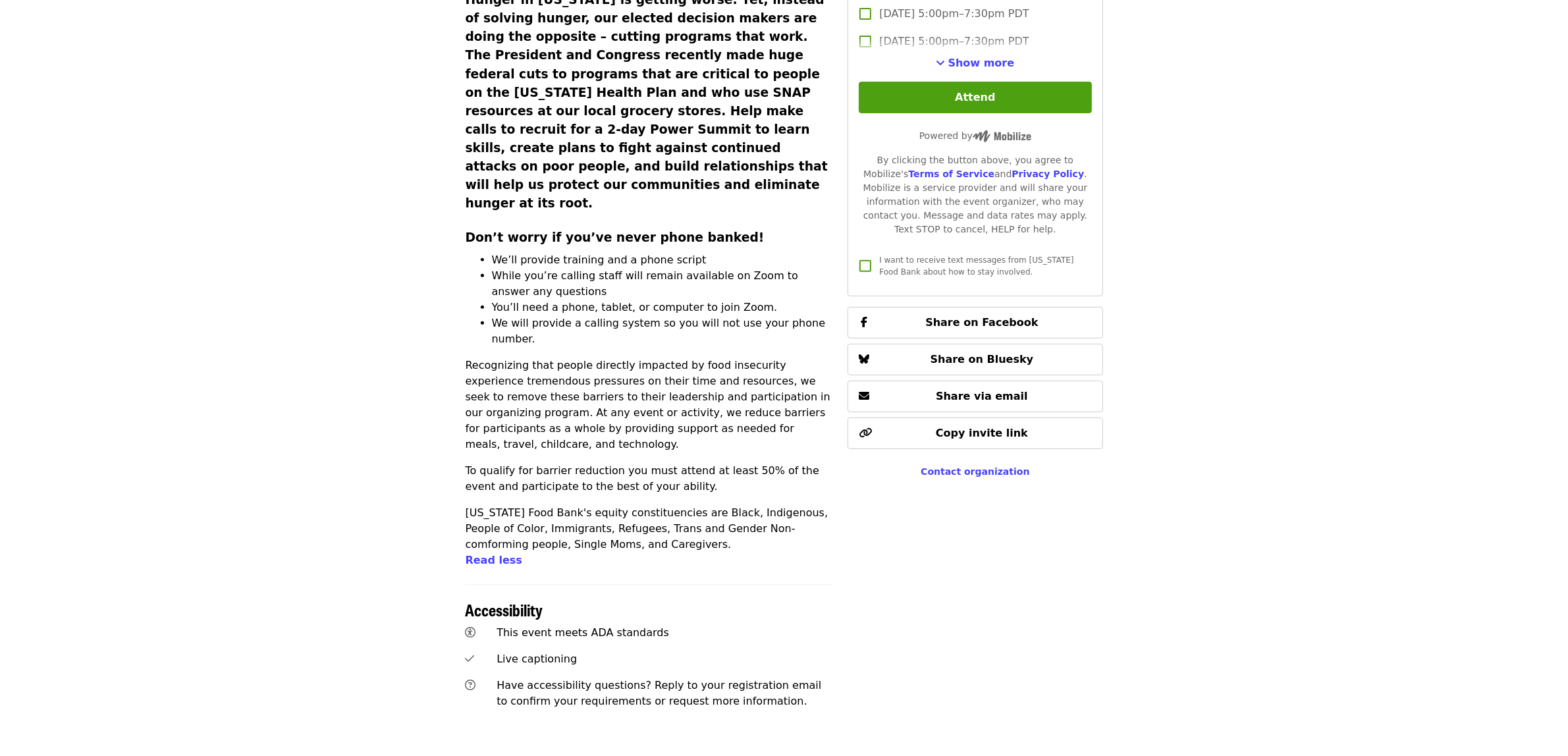
click at [295, 498] on article "Food for all Power Summit: Recruitment phone bank Virtual Phone Bank Time Monda…" at bounding box center [784, 132] width 1568 height 1247
click at [422, 380] on article "Food for all Power Summit: Recruitment phone bank Virtual Phone Bank Time Monda…" at bounding box center [784, 132] width 1568 height 1247
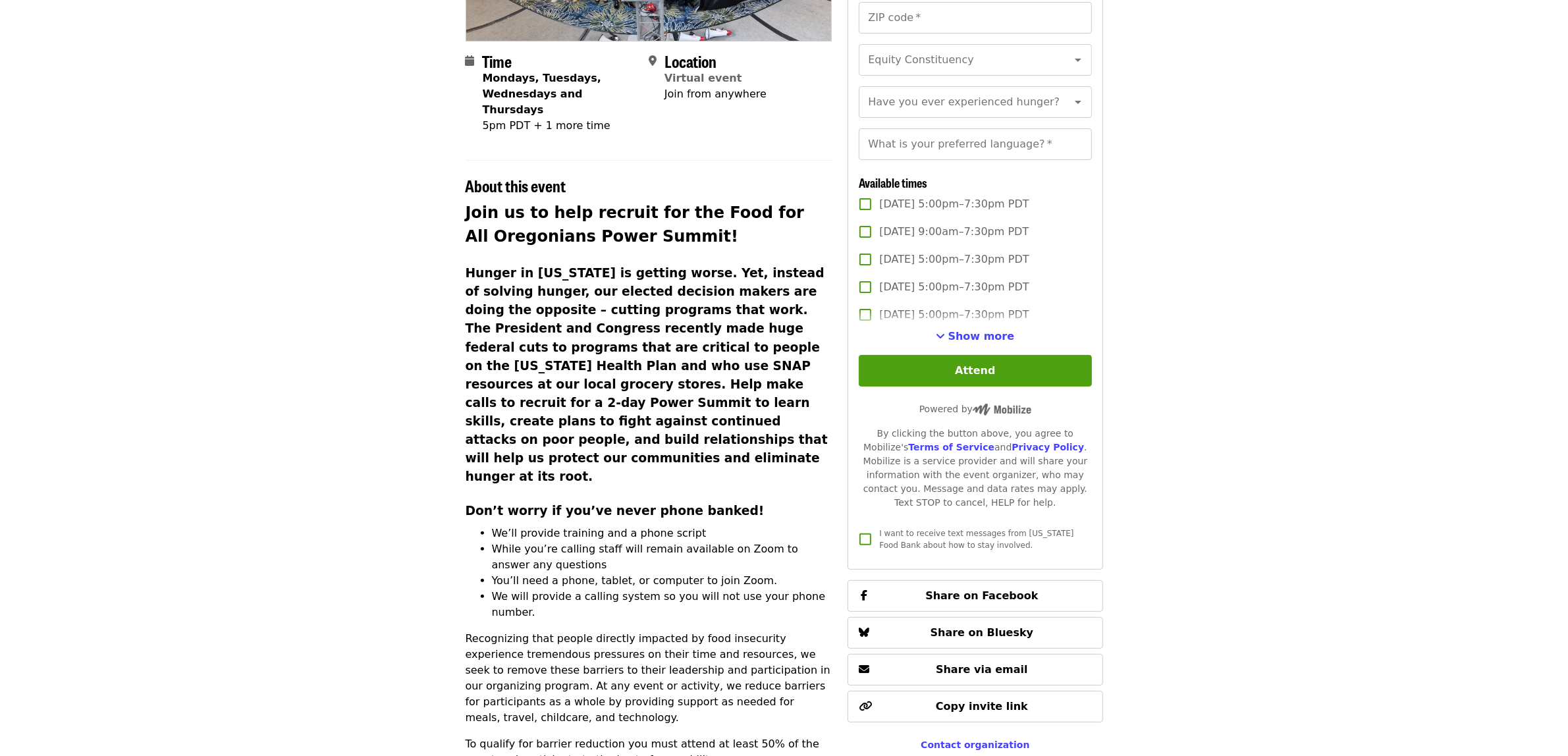
scroll to position [0, 0]
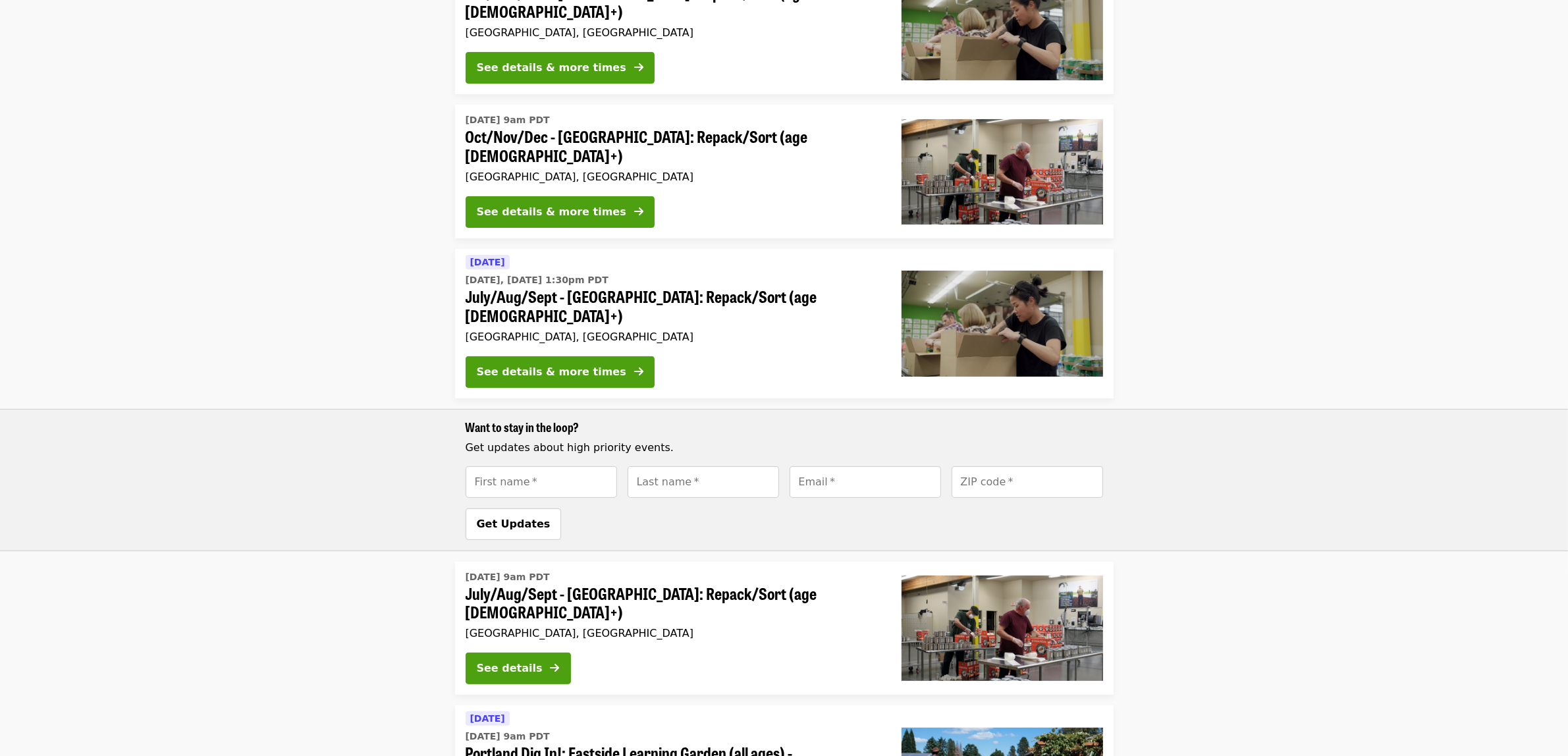
scroll to position [274, 0]
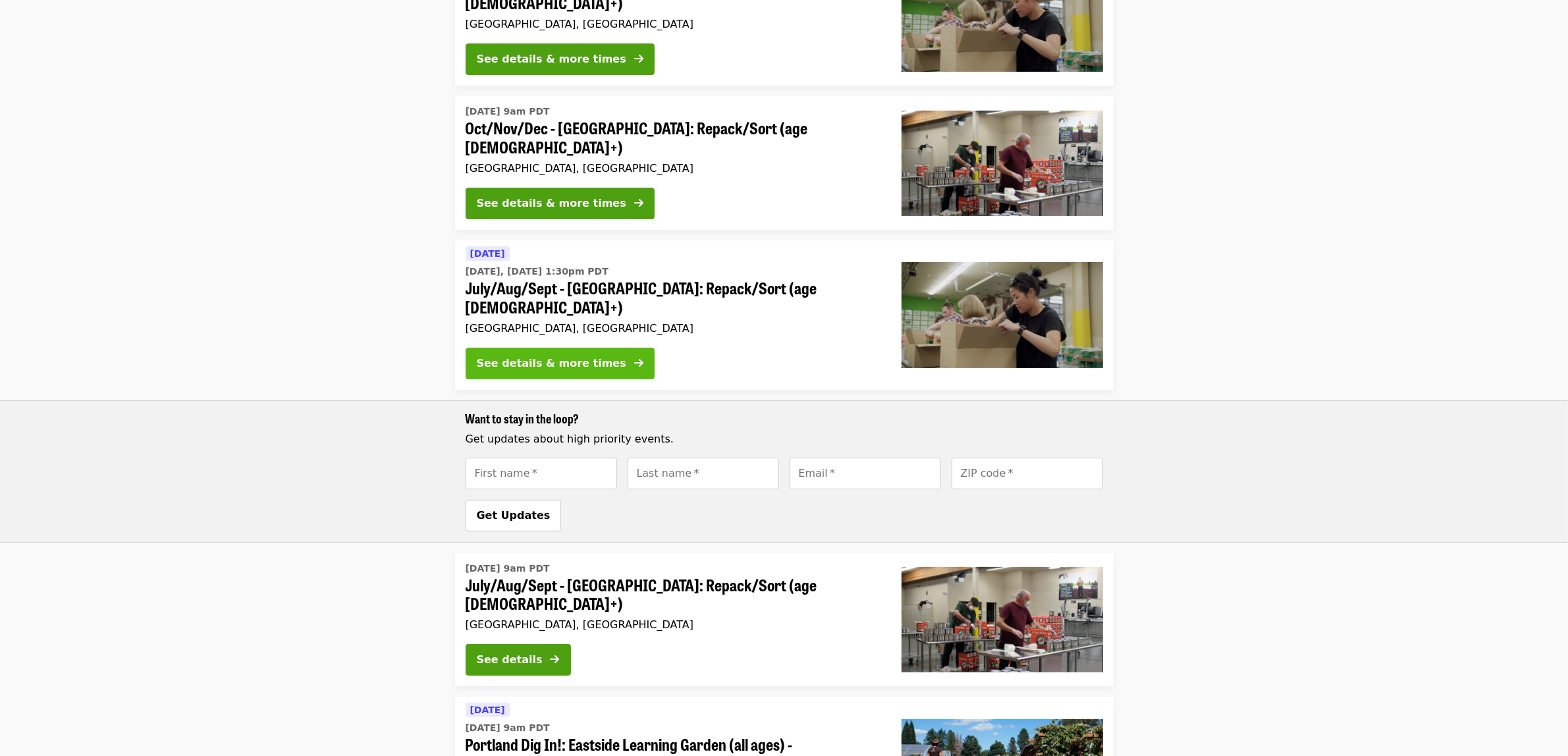
click at [550, 348] on button "See details & more times" at bounding box center [560, 364] width 189 height 32
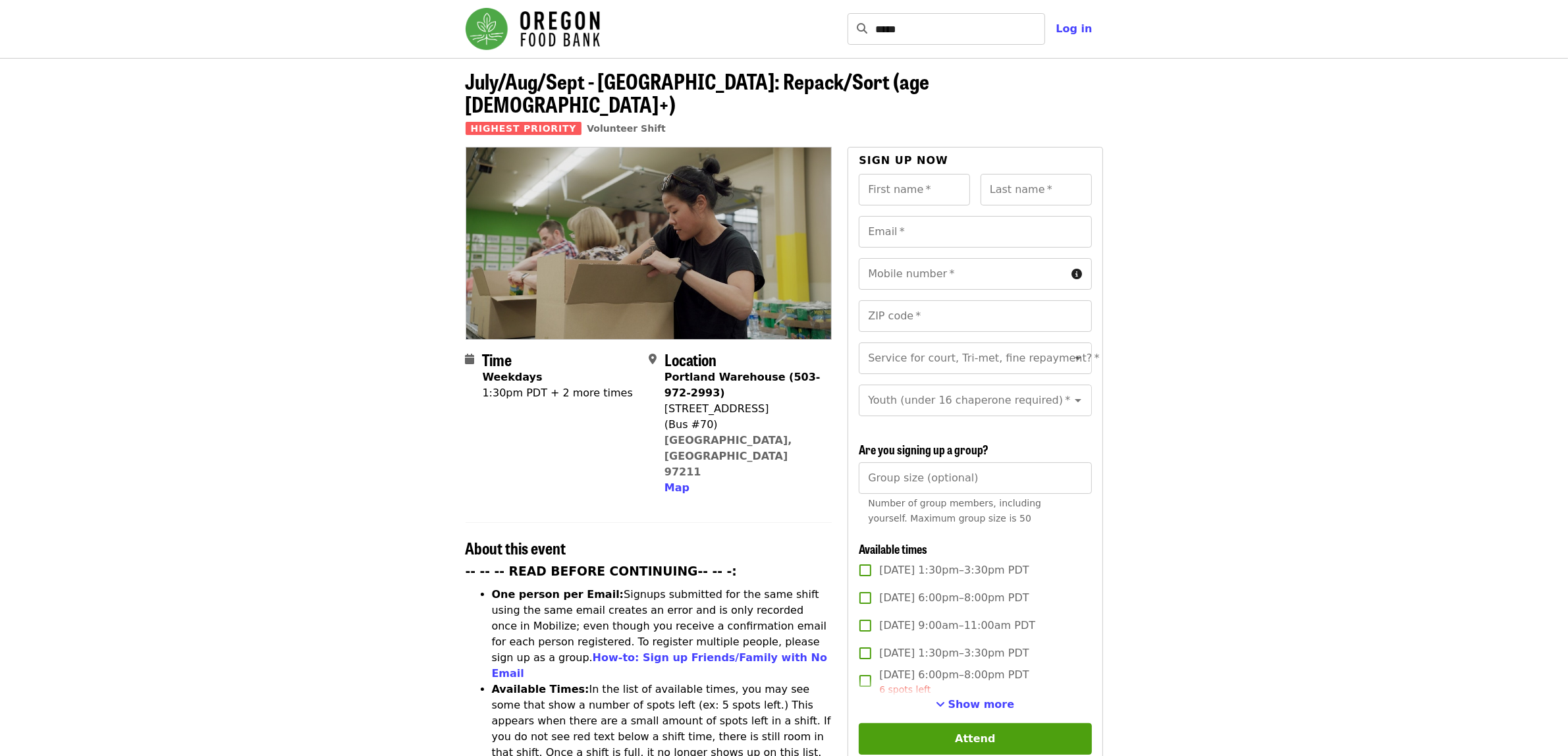
scroll to position [274, 0]
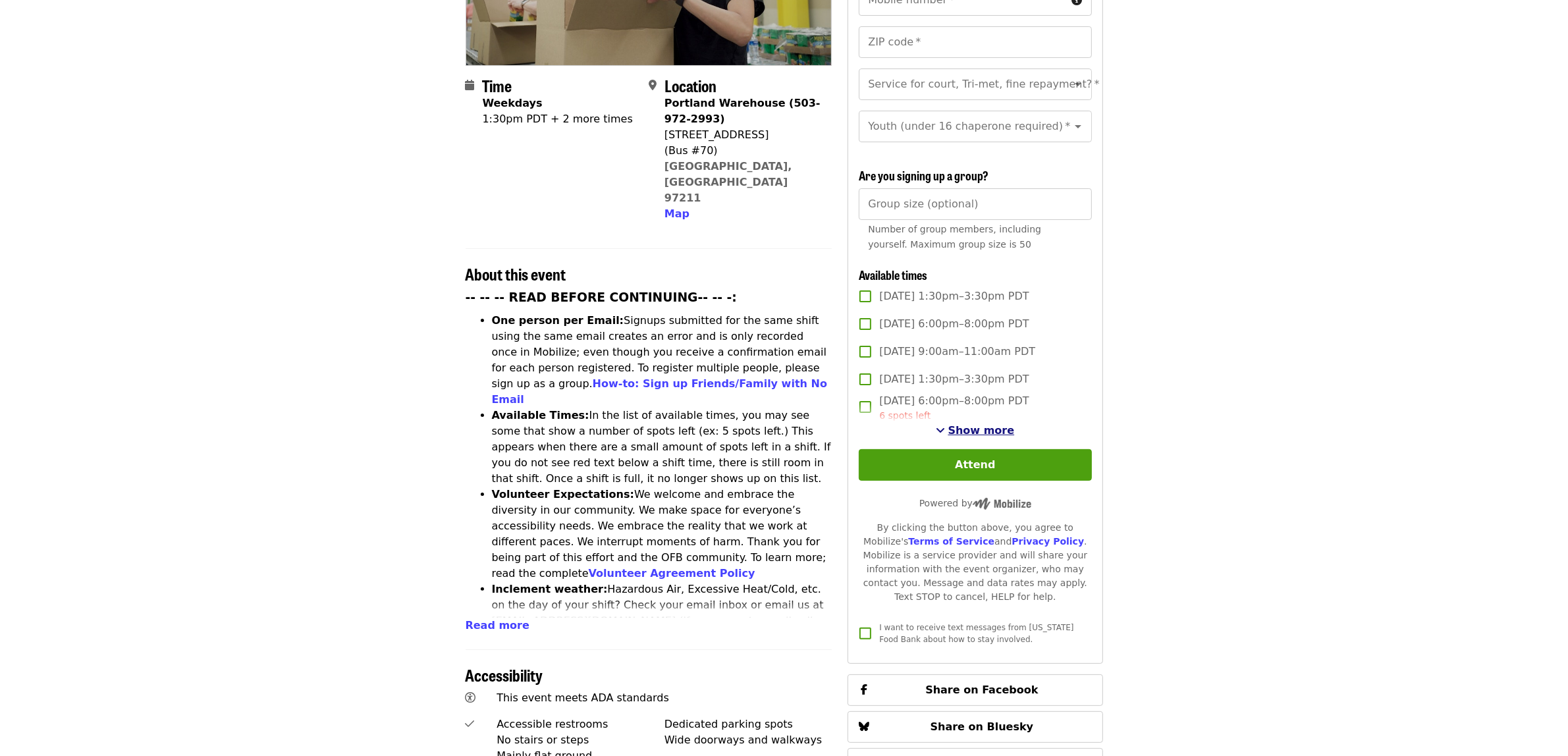
click at [962, 436] on span "Show more" at bounding box center [981, 430] width 66 height 13
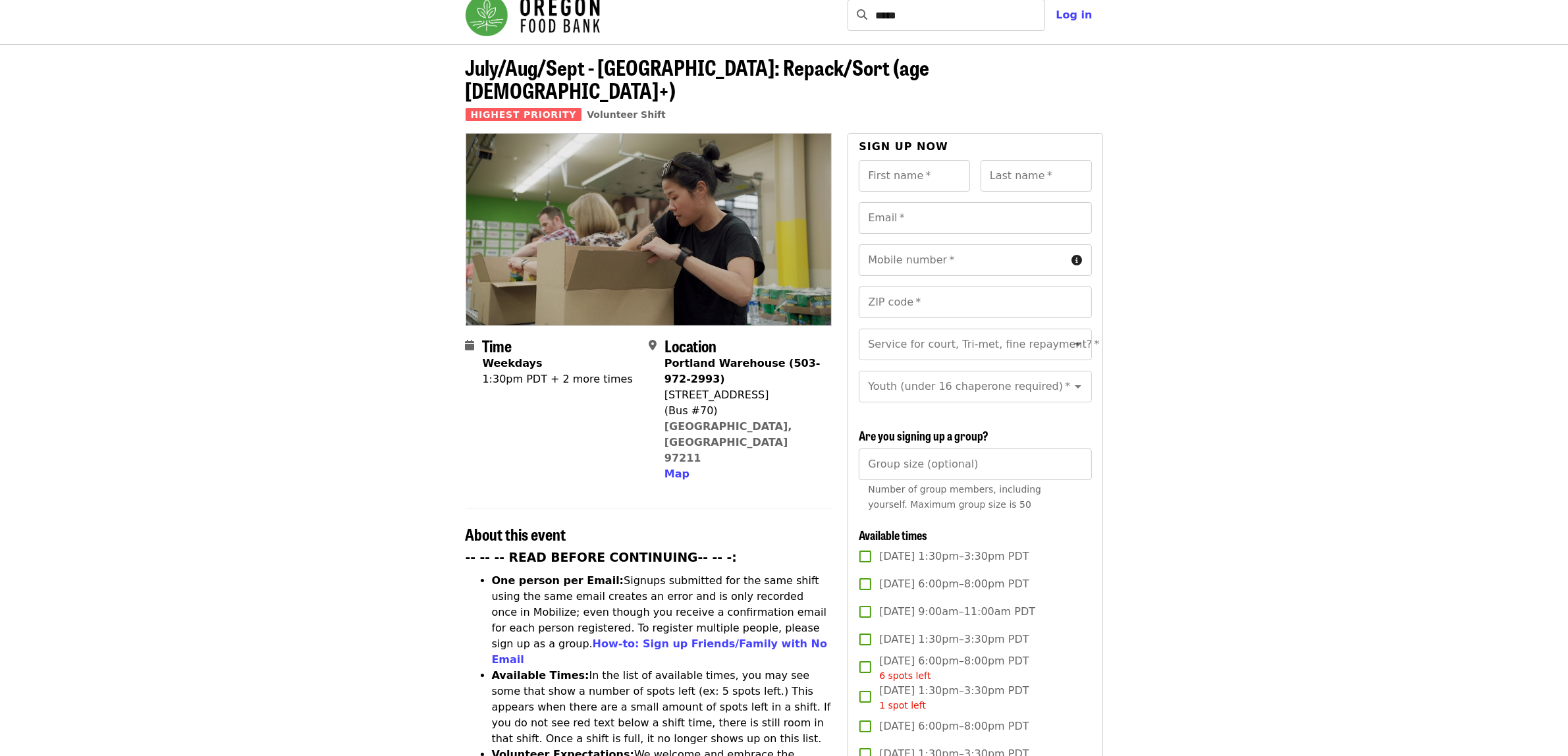
scroll to position [0, 0]
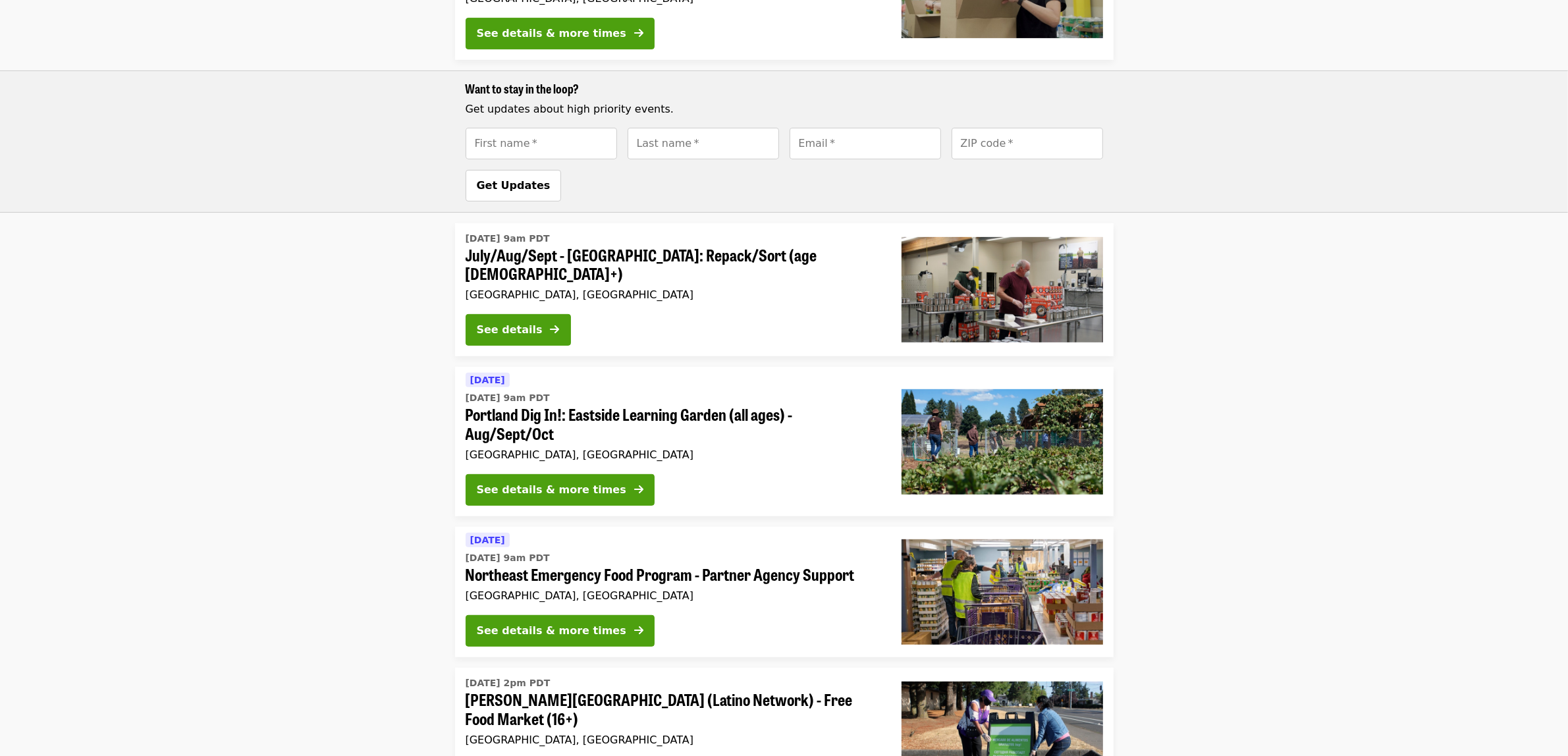
scroll to position [1078, 0]
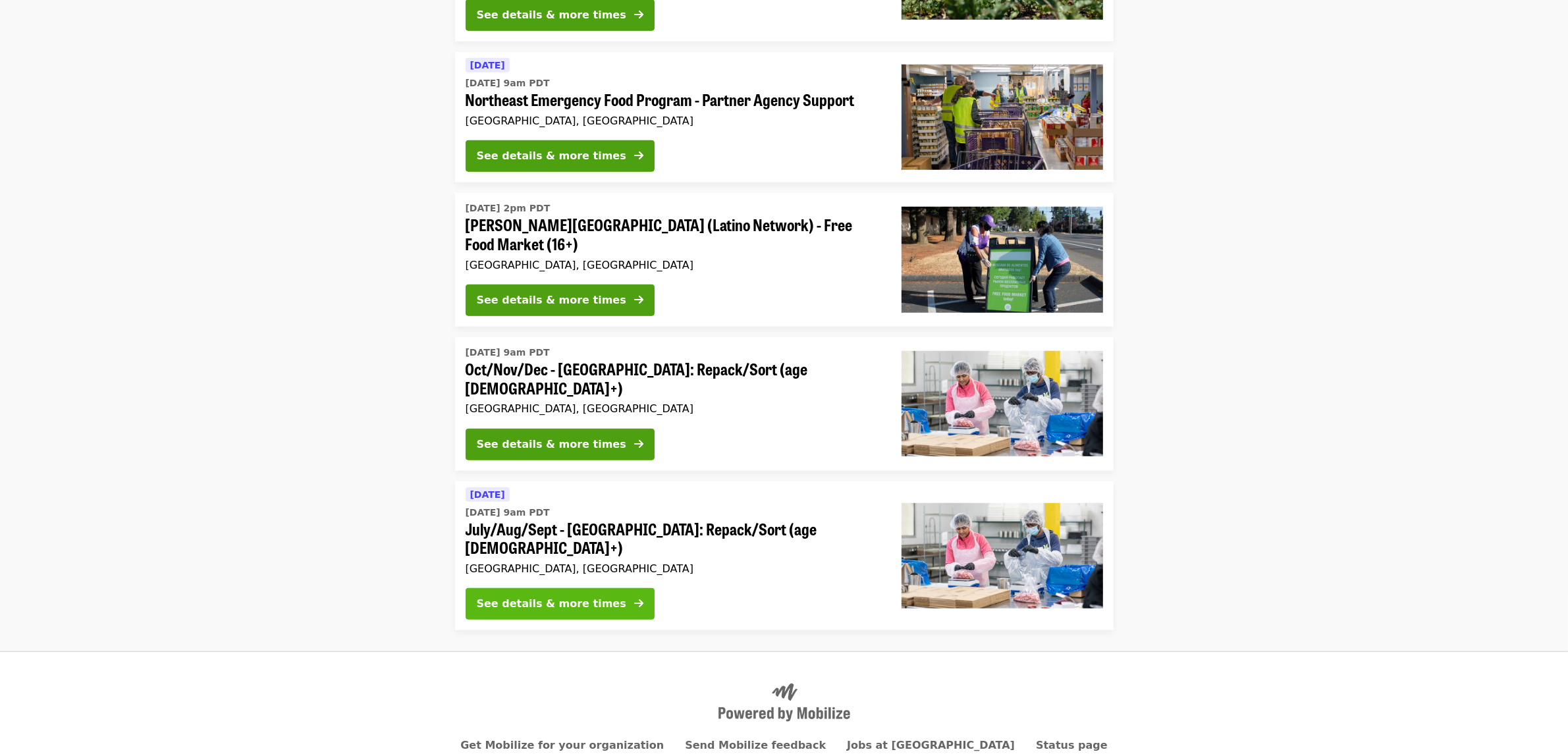
click at [590, 595] on div "See details & more times" at bounding box center [552, 603] width 150 height 16
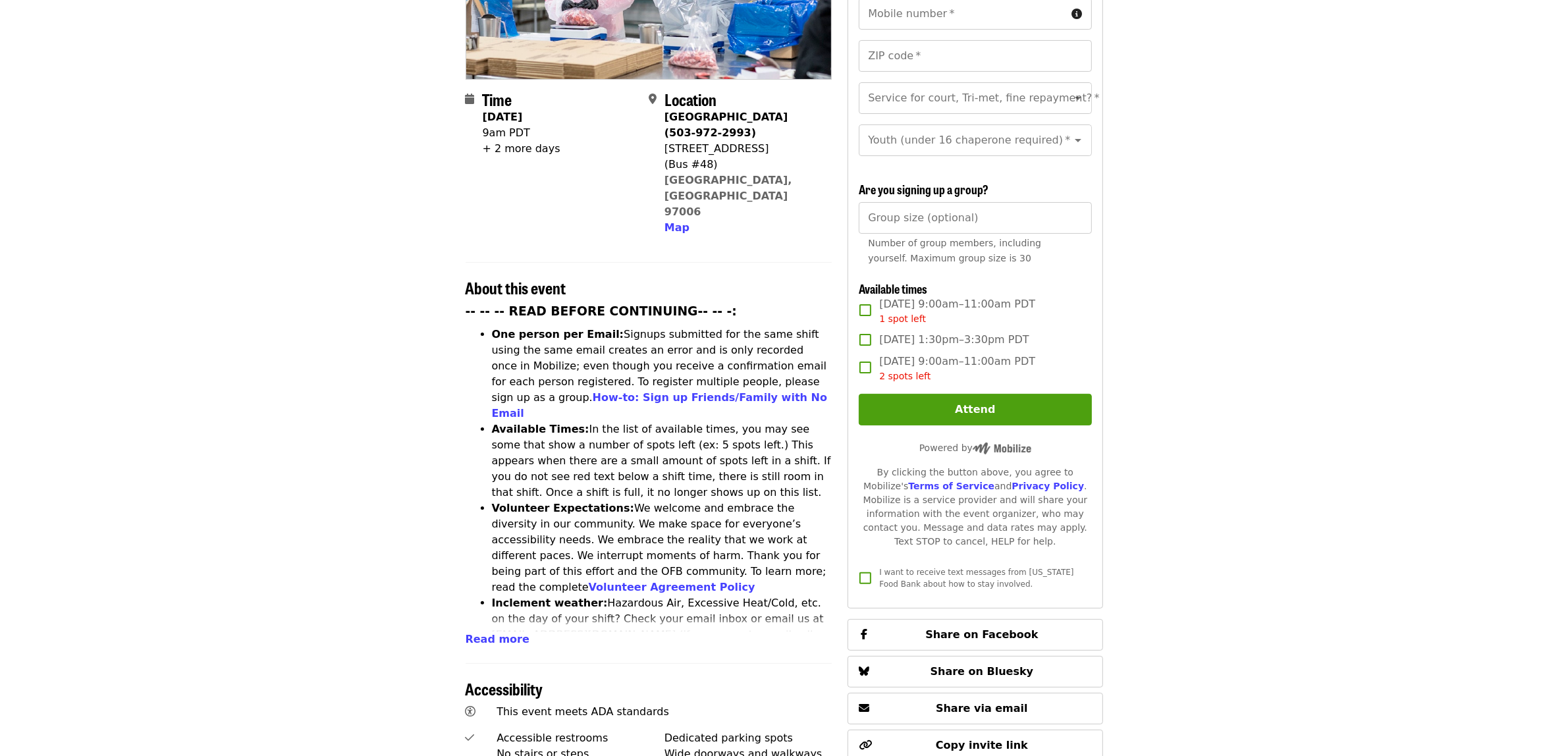
scroll to position [274, 0]
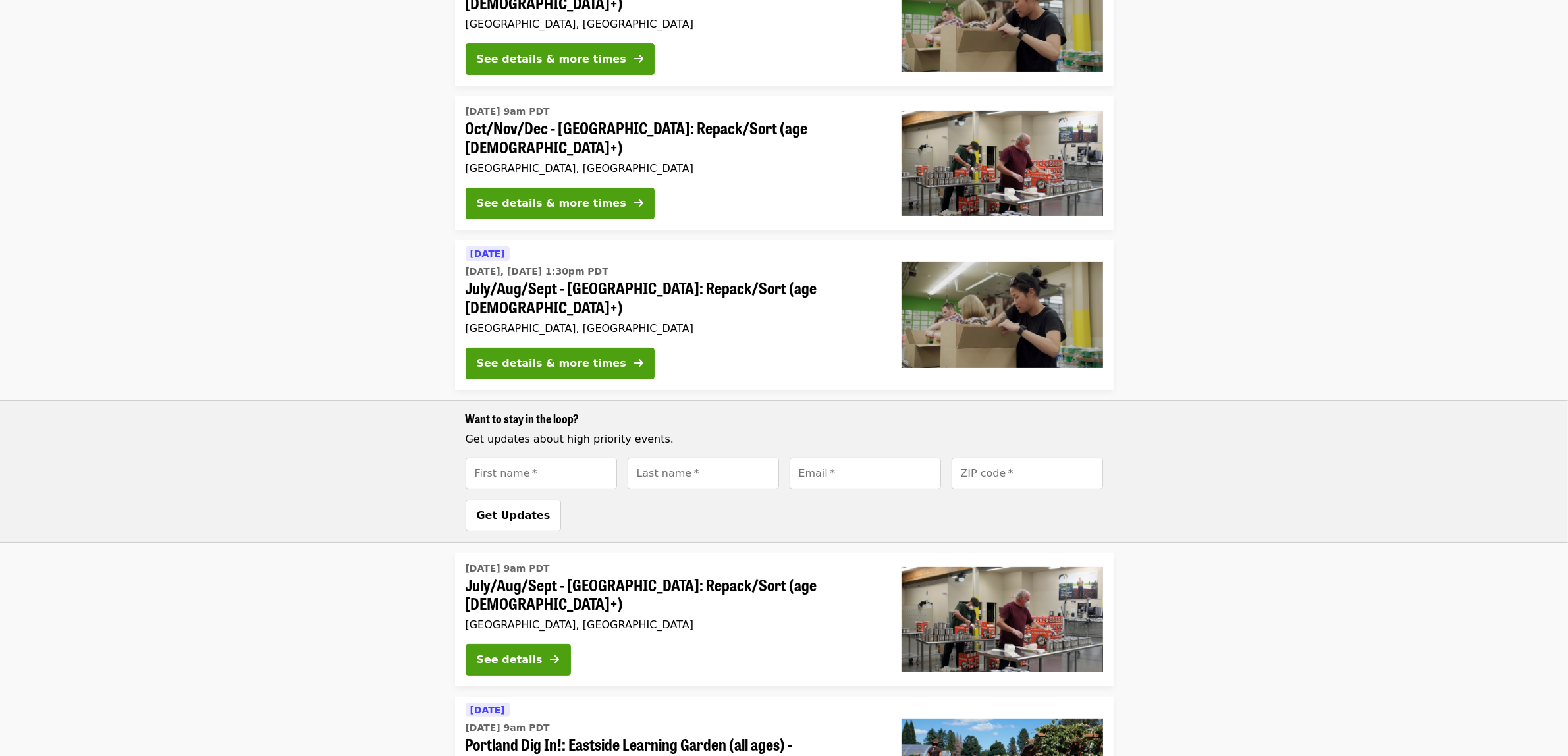
scroll to position [1078, 0]
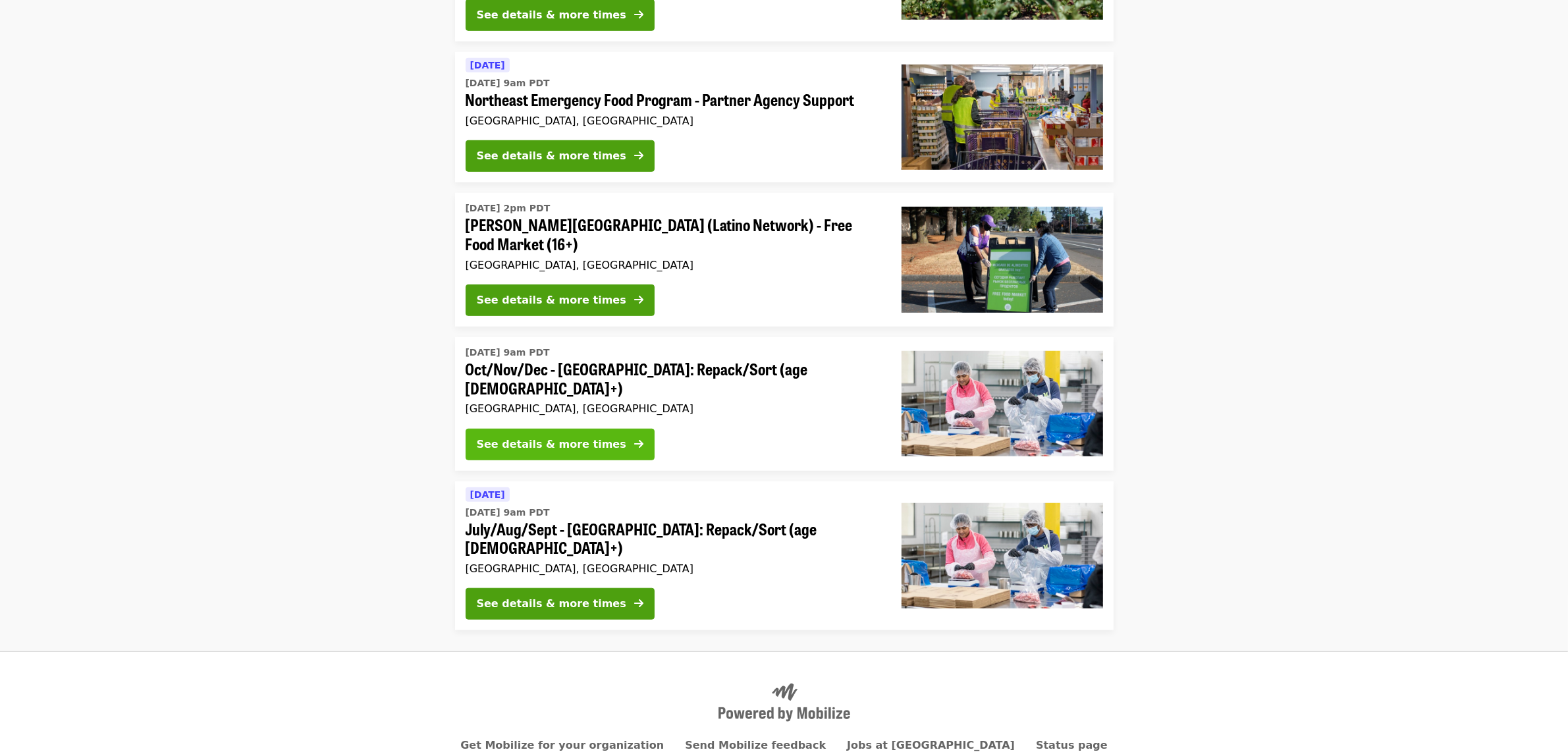
click at [586, 437] on div "See details & more times" at bounding box center [552, 445] width 150 height 16
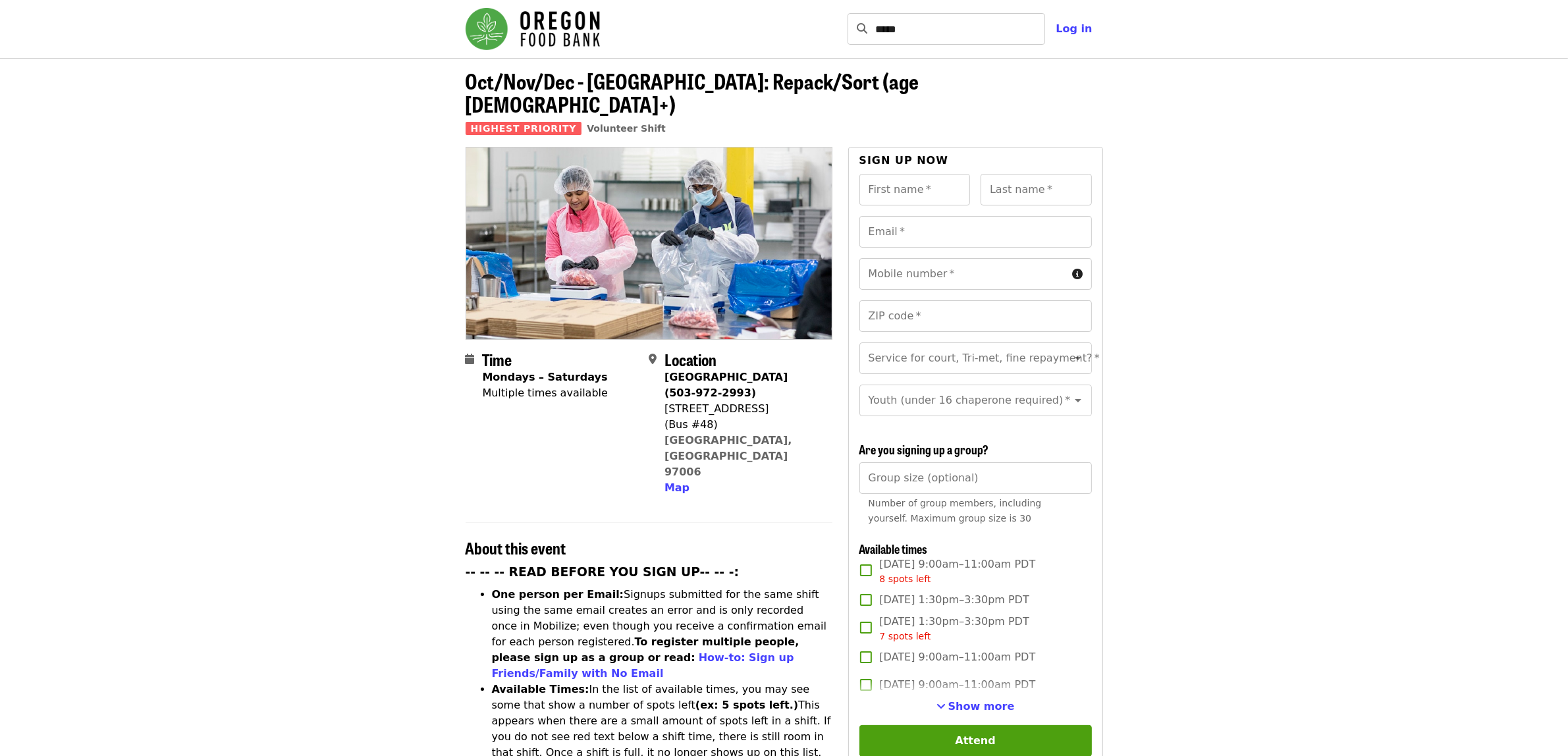
click at [1298, 408] on article "Oct/Nov/Dec - Beaverton: Repack/Sort (age 10+) Highest Priority Volunteer Shift…" at bounding box center [784, 756] width 1568 height 1397
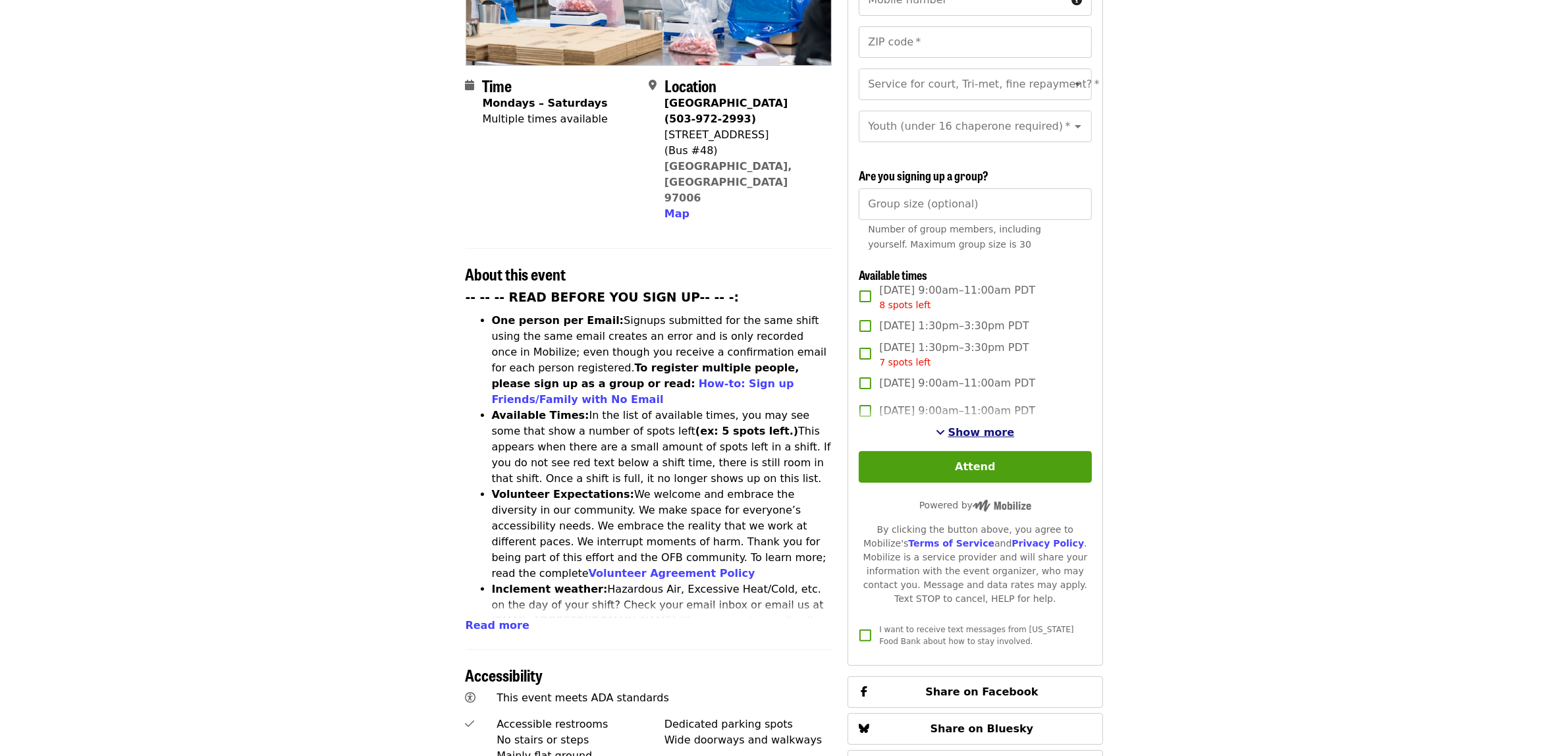
click at [971, 438] on span "Show more" at bounding box center [981, 432] width 66 height 13
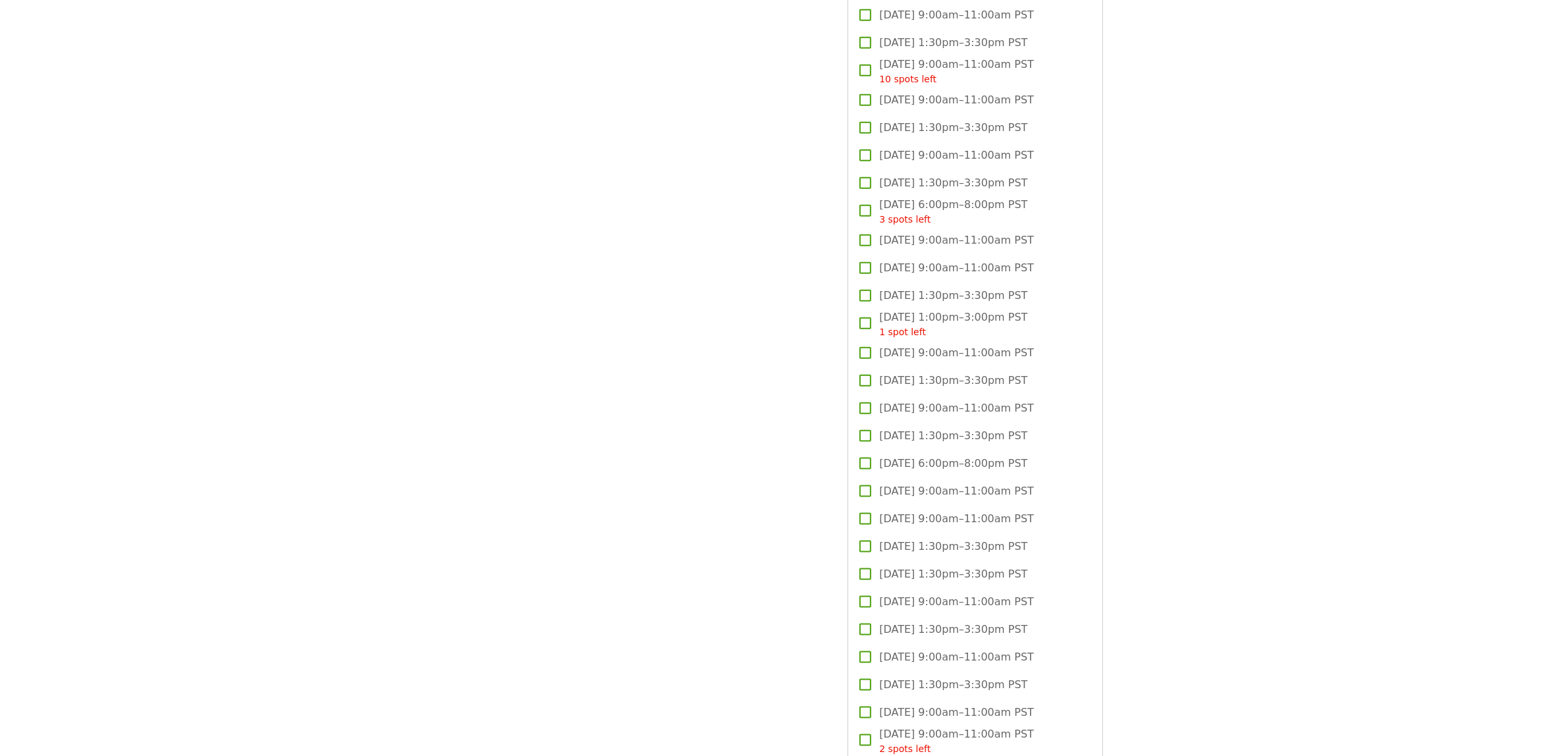
scroll to position [2194, 0]
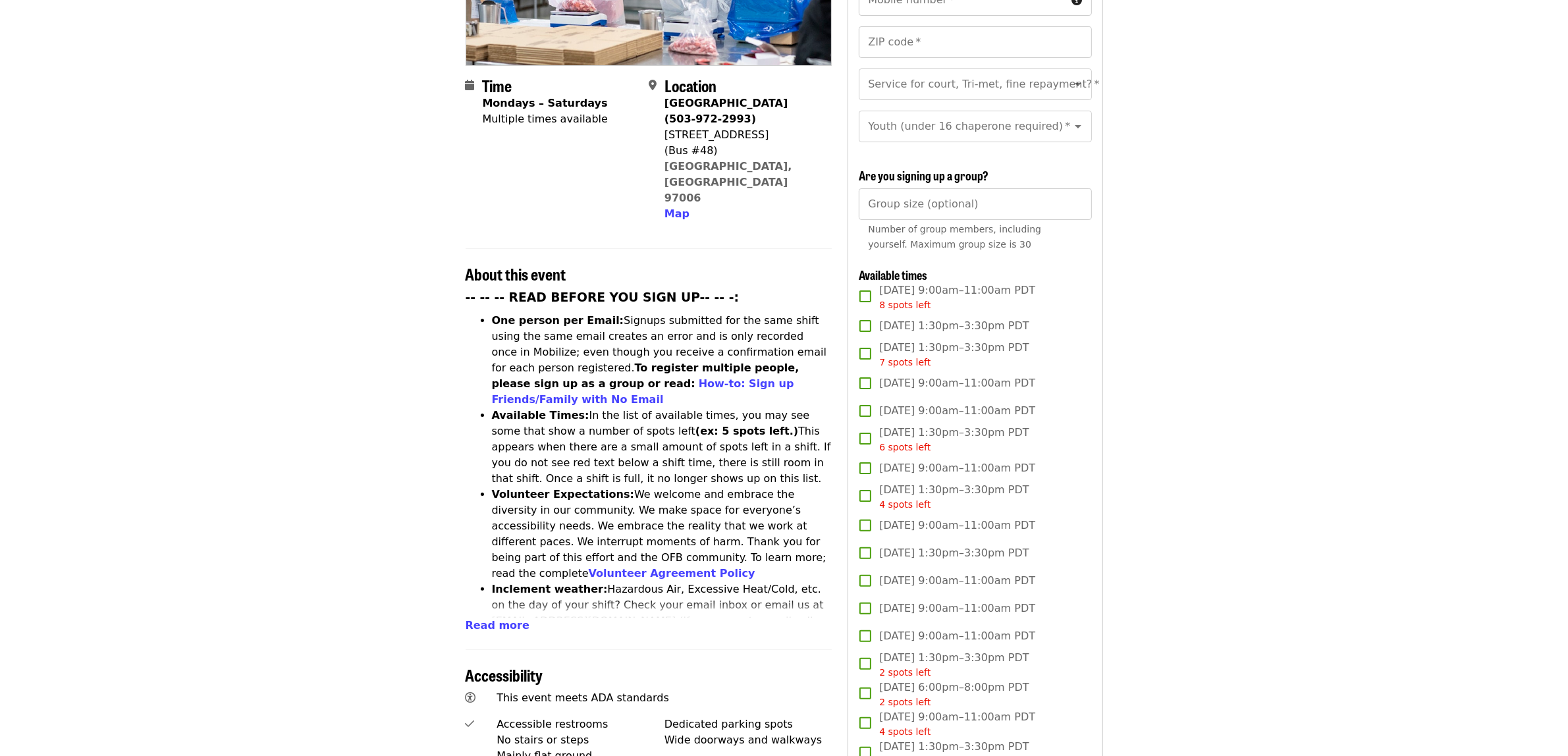
scroll to position [0, 0]
